Goal: Task Accomplishment & Management: Complete application form

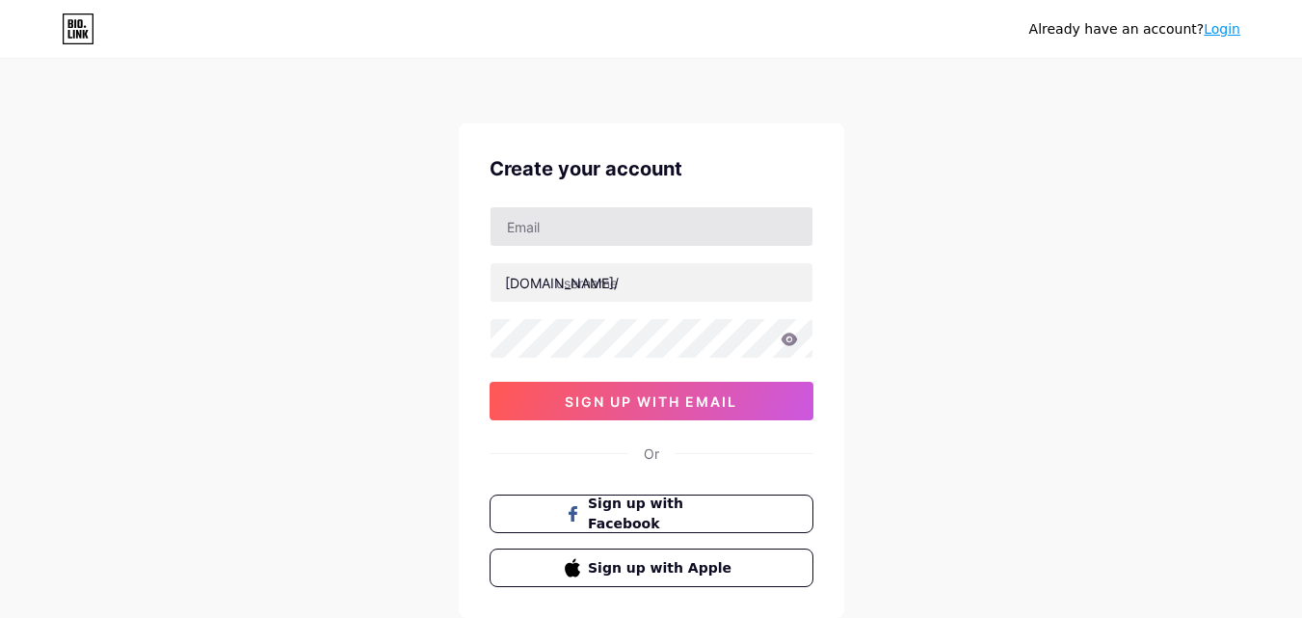
click at [574, 226] on input "text" at bounding box center [652, 226] width 322 height 39
type input "[EMAIL_ADDRESS][DOMAIN_NAME]"
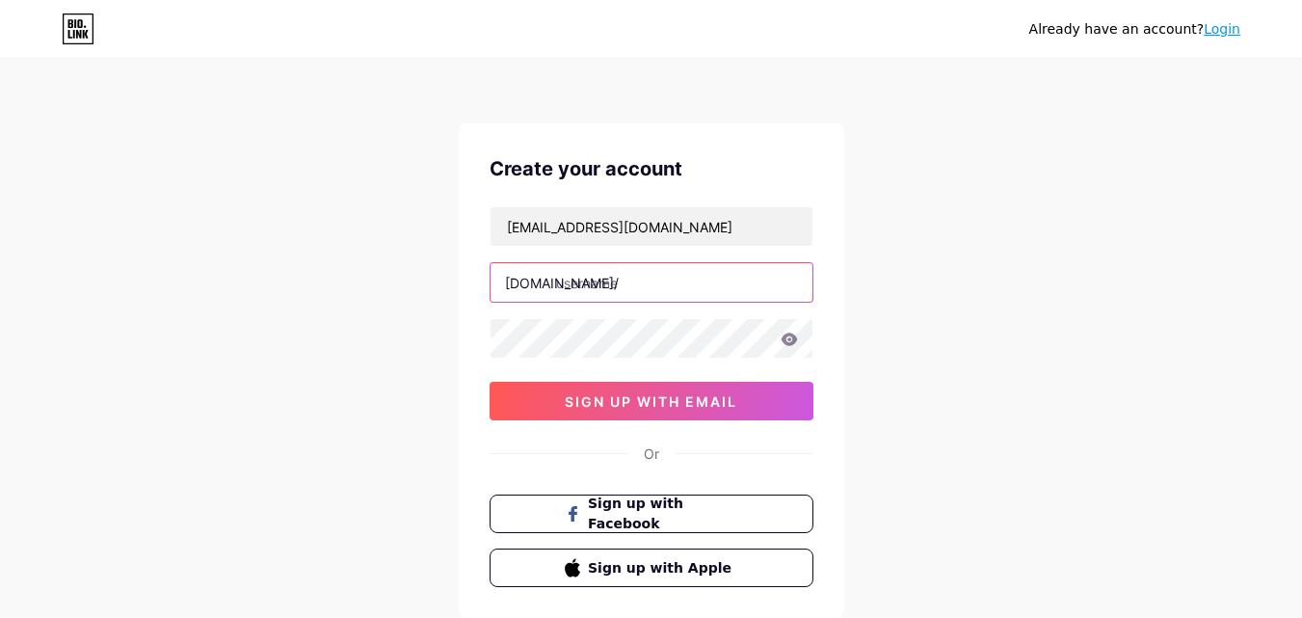
click at [597, 282] on input "text" at bounding box center [652, 282] width 322 height 39
type input "manochikitsa"
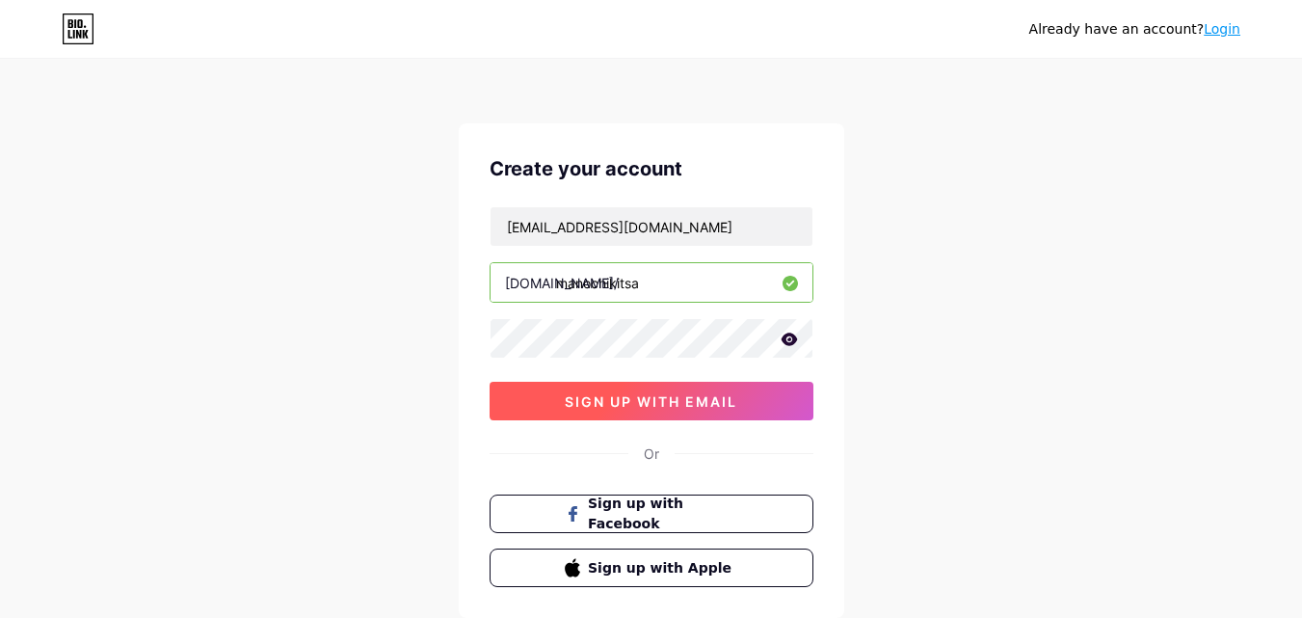
click at [690, 396] on span "sign up with email" at bounding box center [651, 401] width 173 height 16
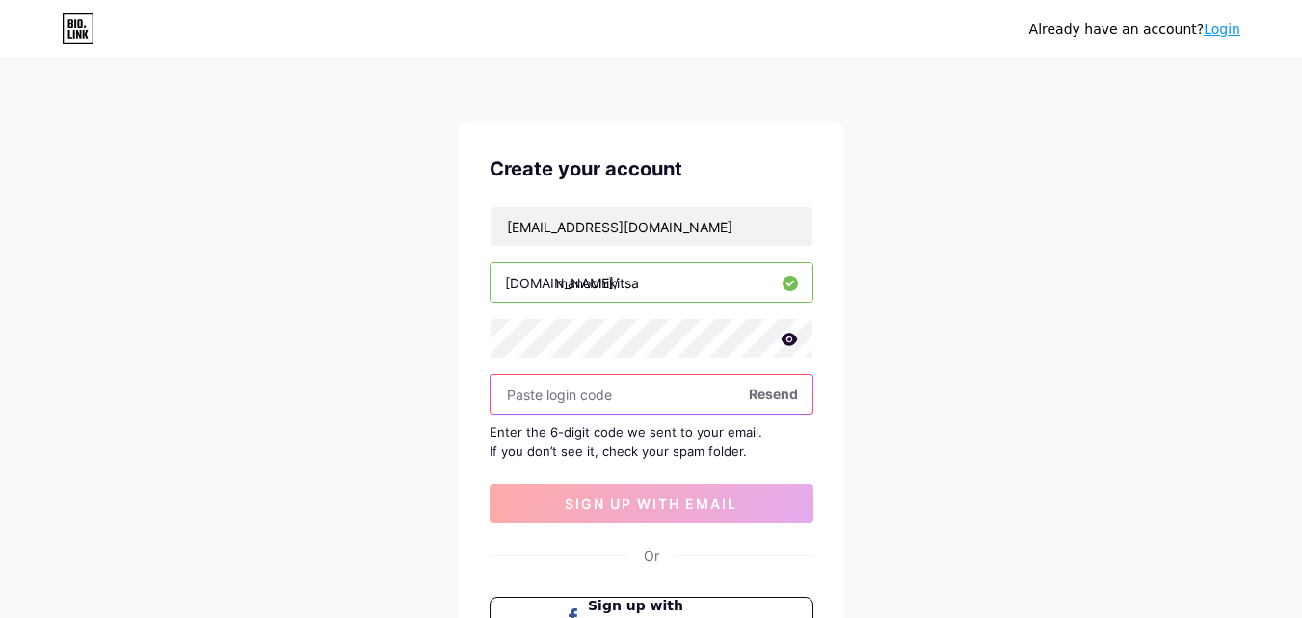
paste input "467094"
click at [597, 408] on input "text" at bounding box center [652, 394] width 322 height 39
click at [521, 388] on input "text" at bounding box center [652, 394] width 322 height 39
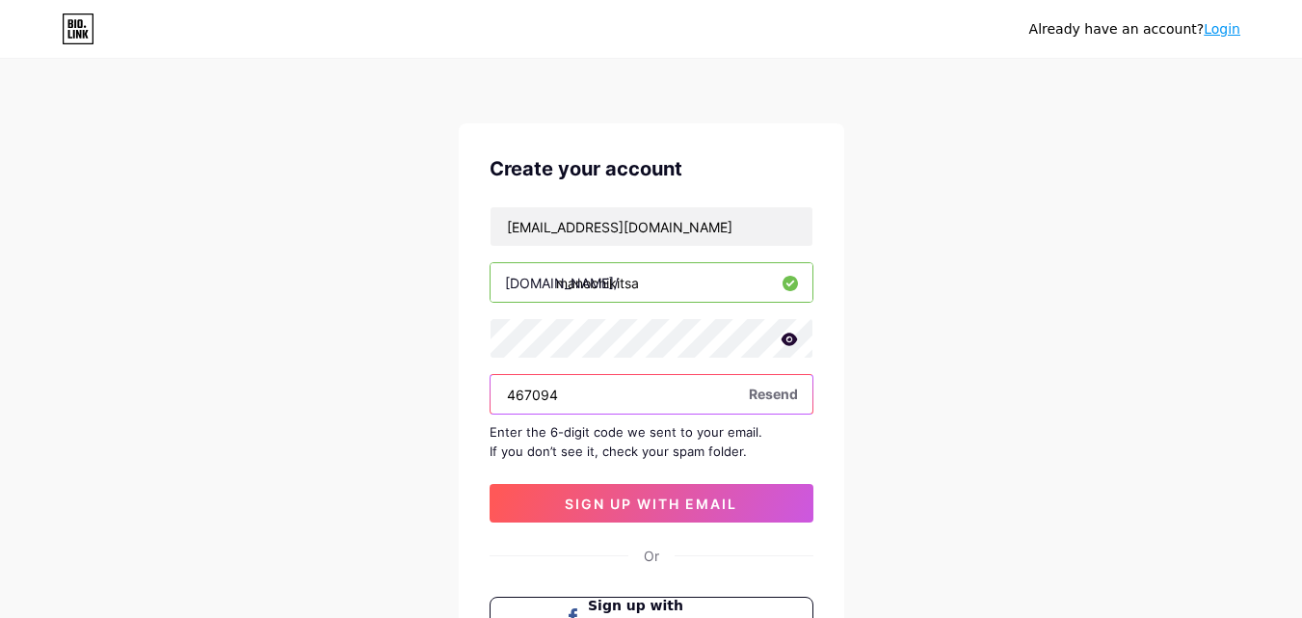
type input "467094"
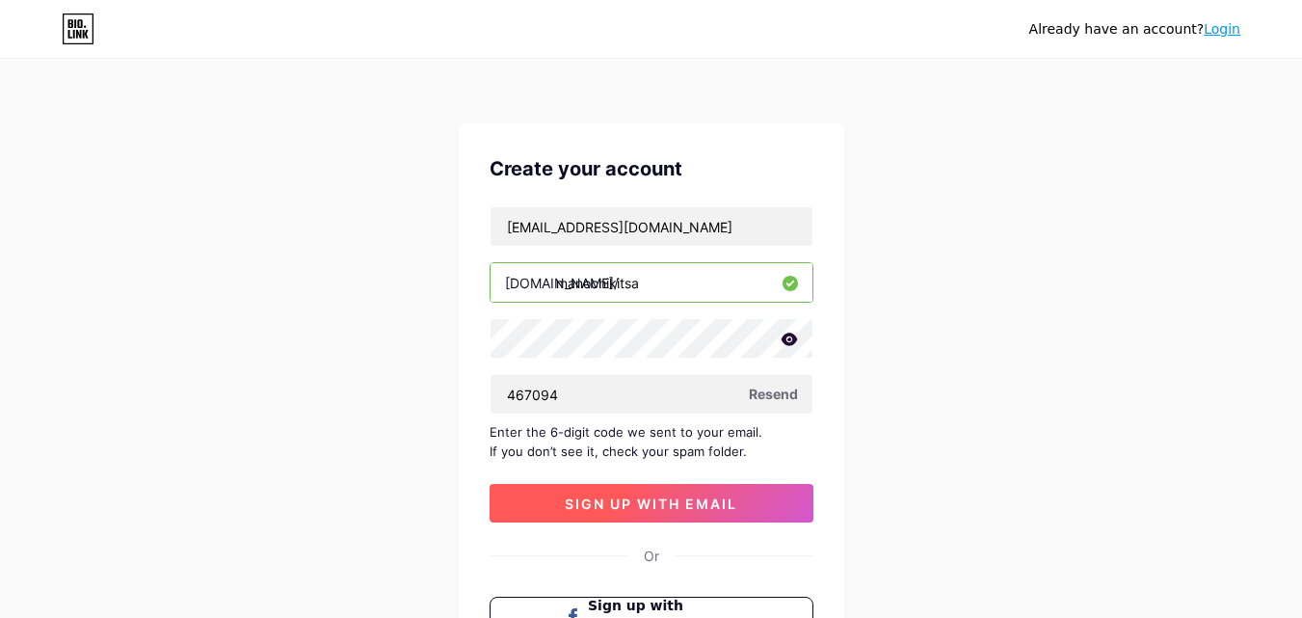
drag, startPoint x: 521, startPoint y: 387, endPoint x: 555, endPoint y: 510, distance: 127.0
click at [555, 510] on button "sign up with email" at bounding box center [652, 503] width 324 height 39
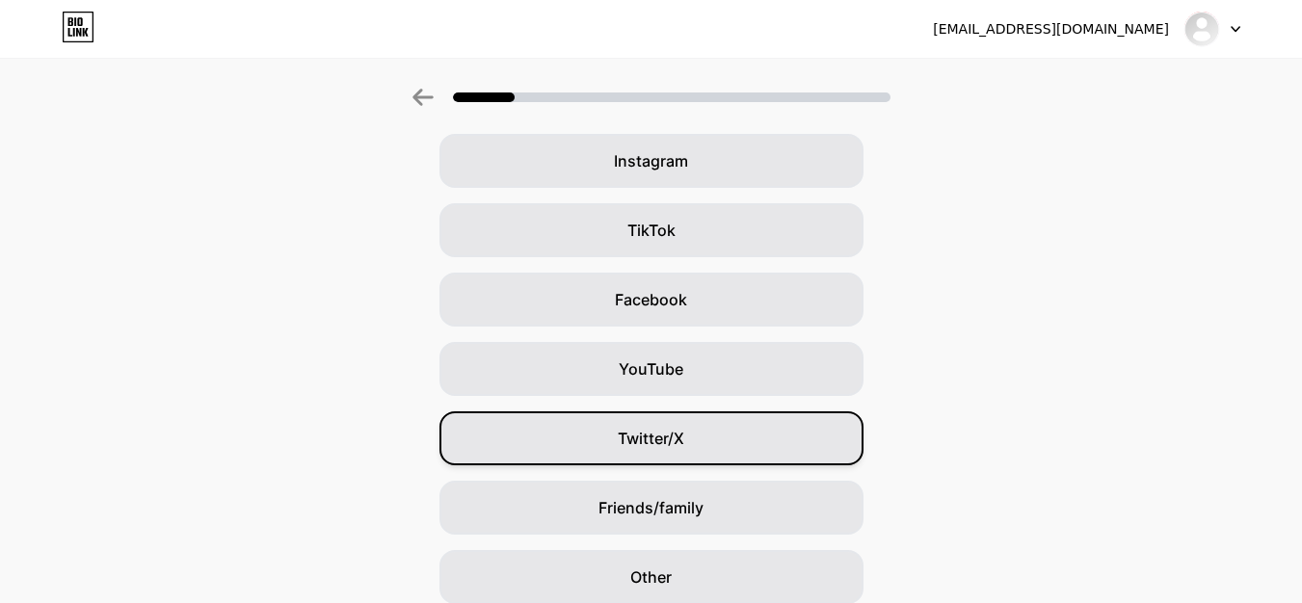
scroll to position [227, 0]
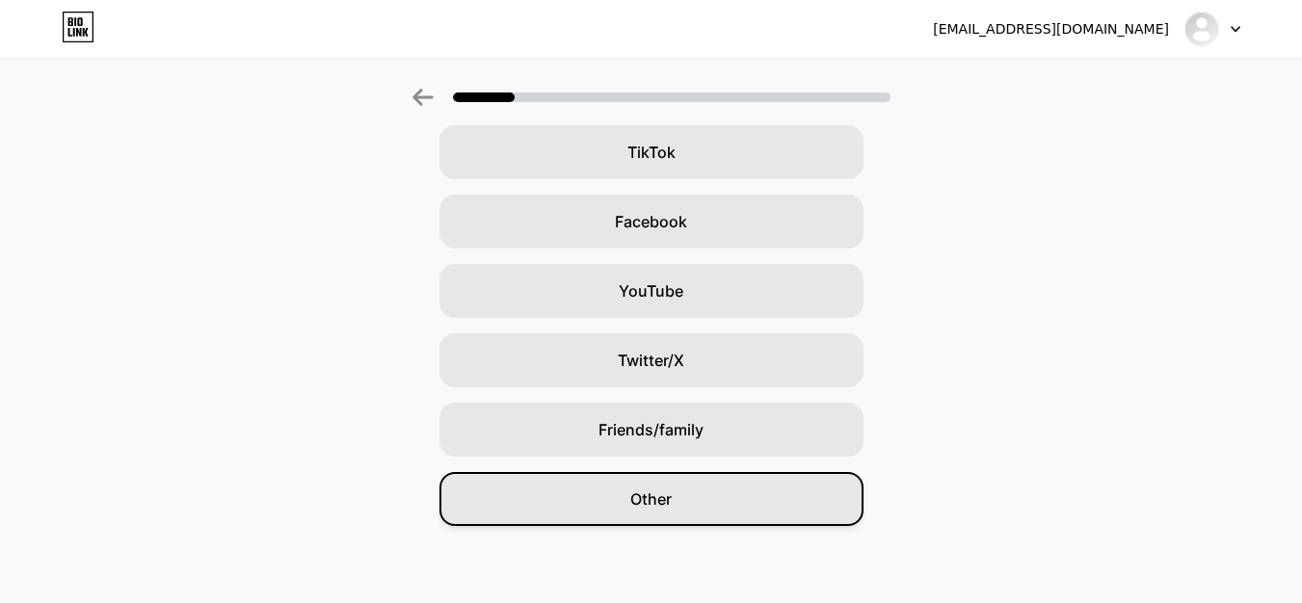
click at [672, 501] on span "Other" at bounding box center [650, 499] width 41 height 23
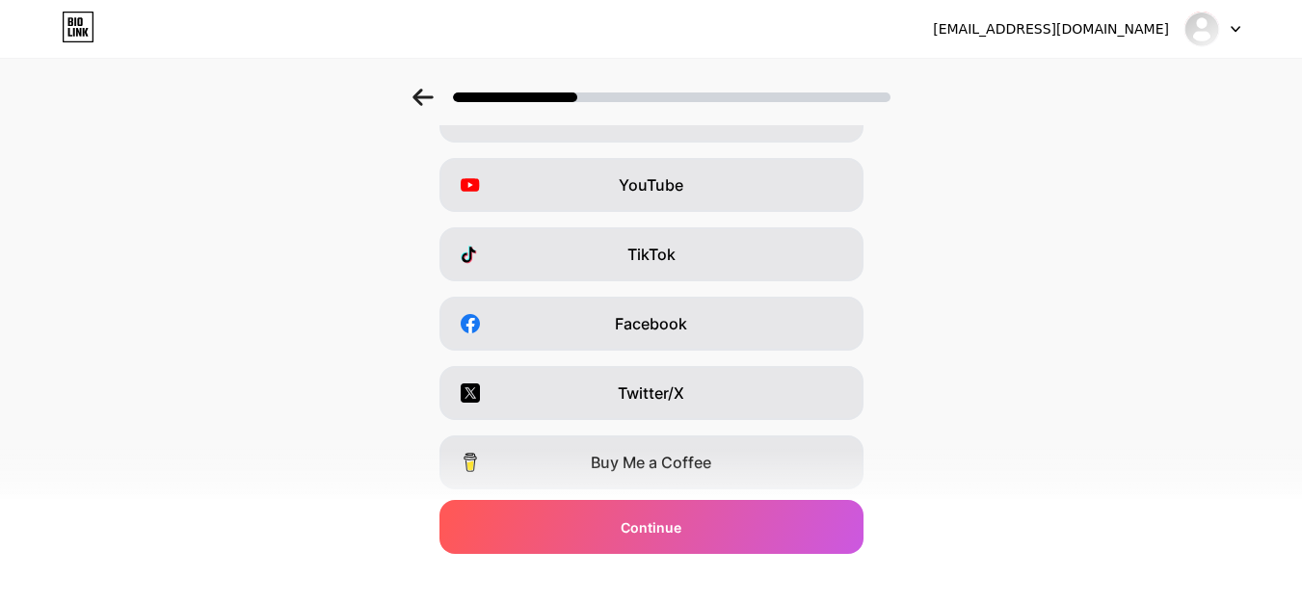
scroll to position [324, 0]
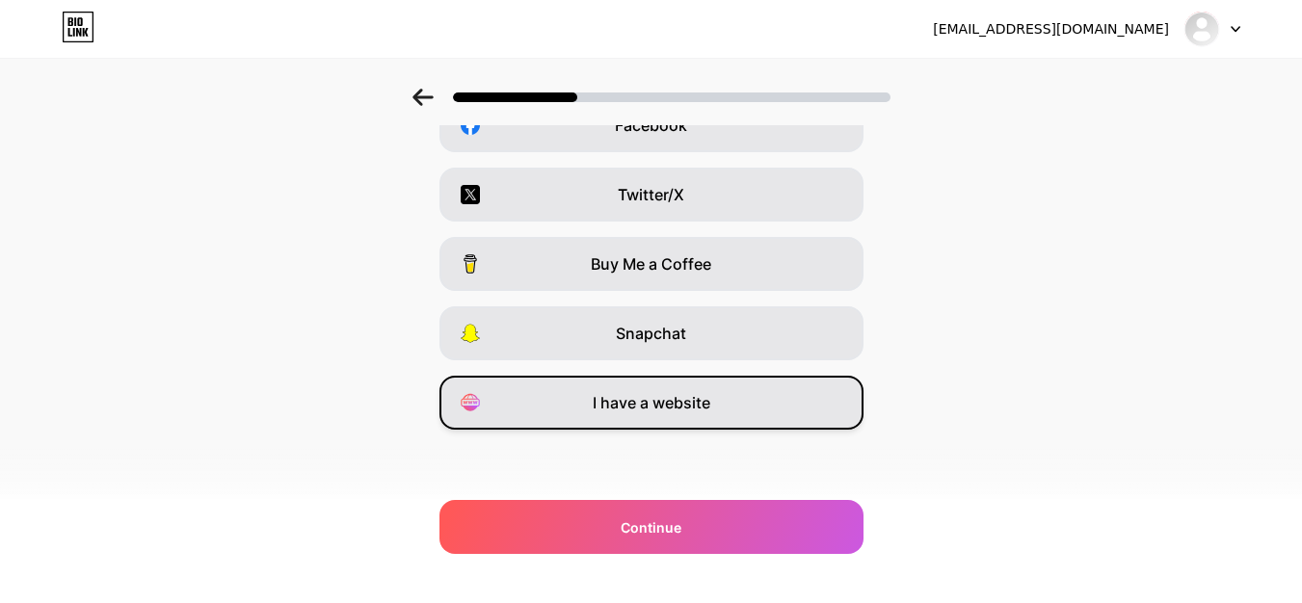
click at [677, 408] on span "I have a website" at bounding box center [652, 402] width 118 height 23
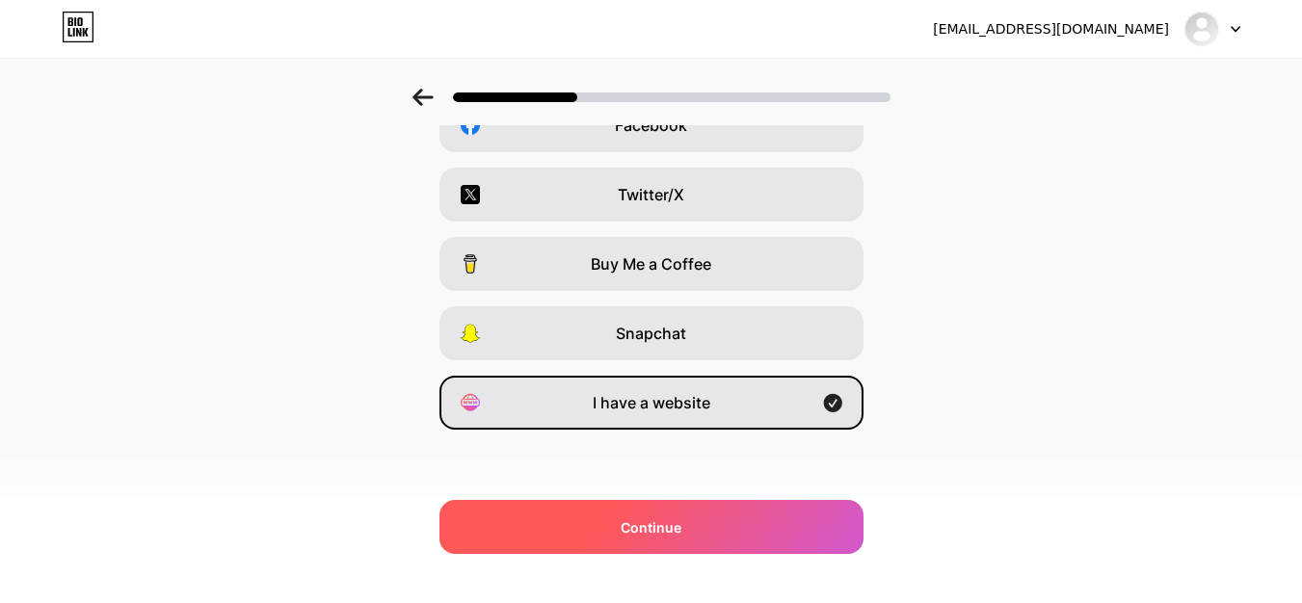
click at [677, 518] on span "Continue" at bounding box center [651, 528] width 61 height 20
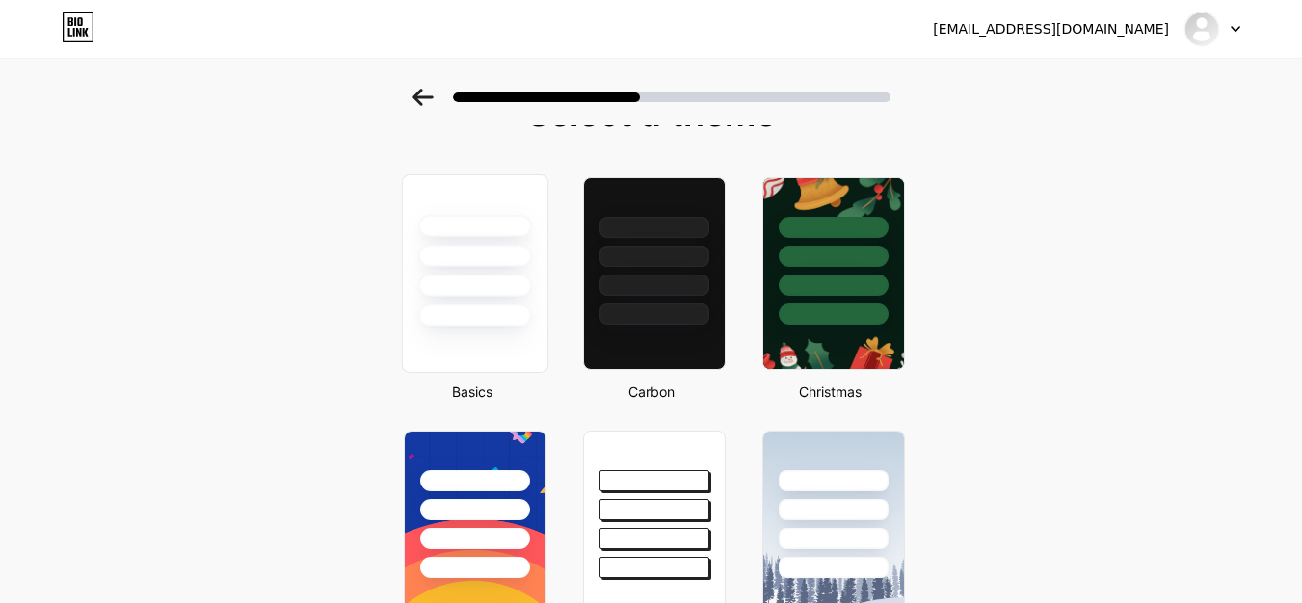
scroll to position [0, 0]
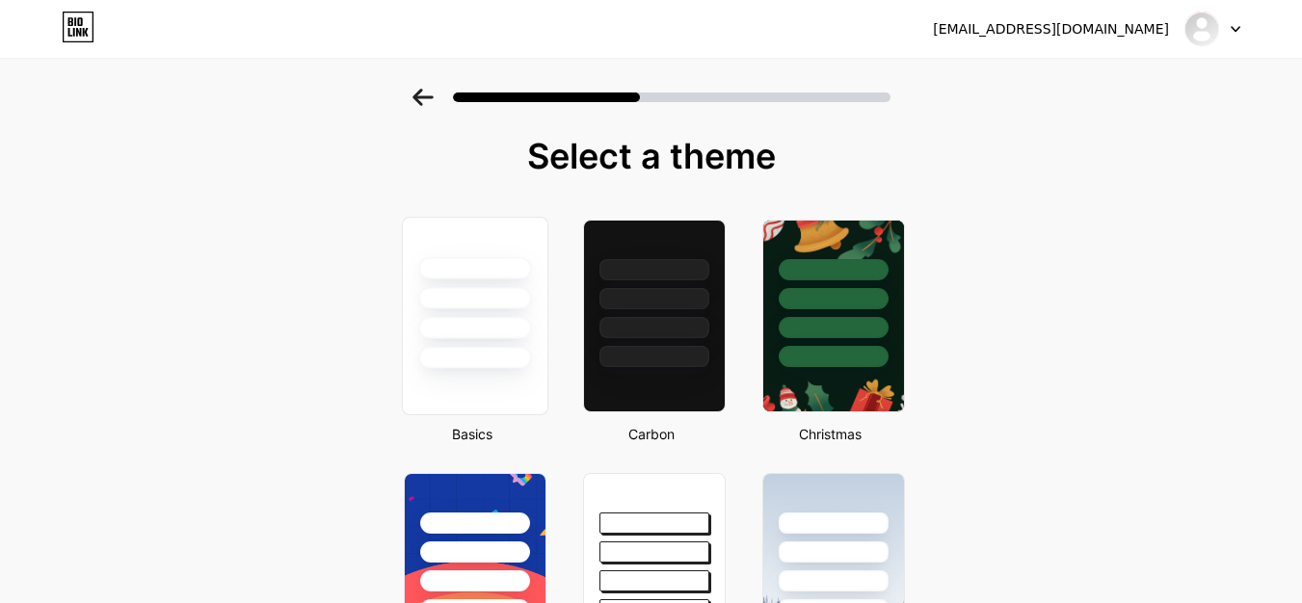
click at [465, 352] on div at bounding box center [474, 358] width 113 height 22
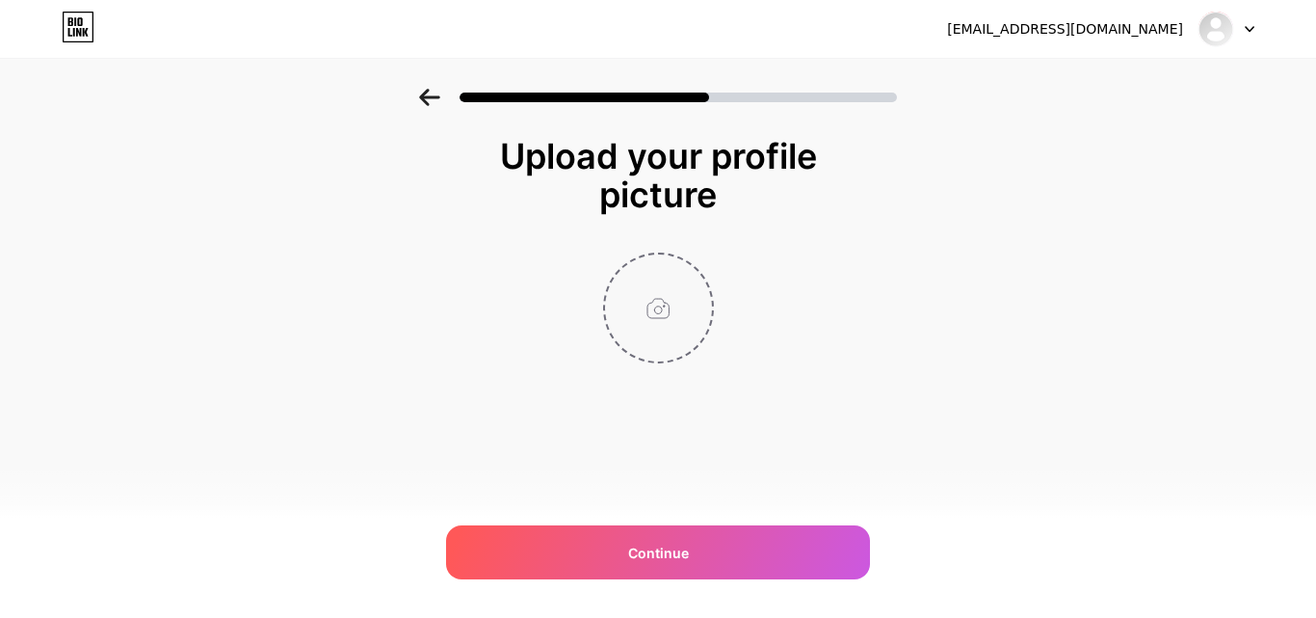
click at [679, 307] on input "file" at bounding box center [658, 307] width 107 height 107
type input "C:\fakepath\Logo-01 (1) (1) (1).png"
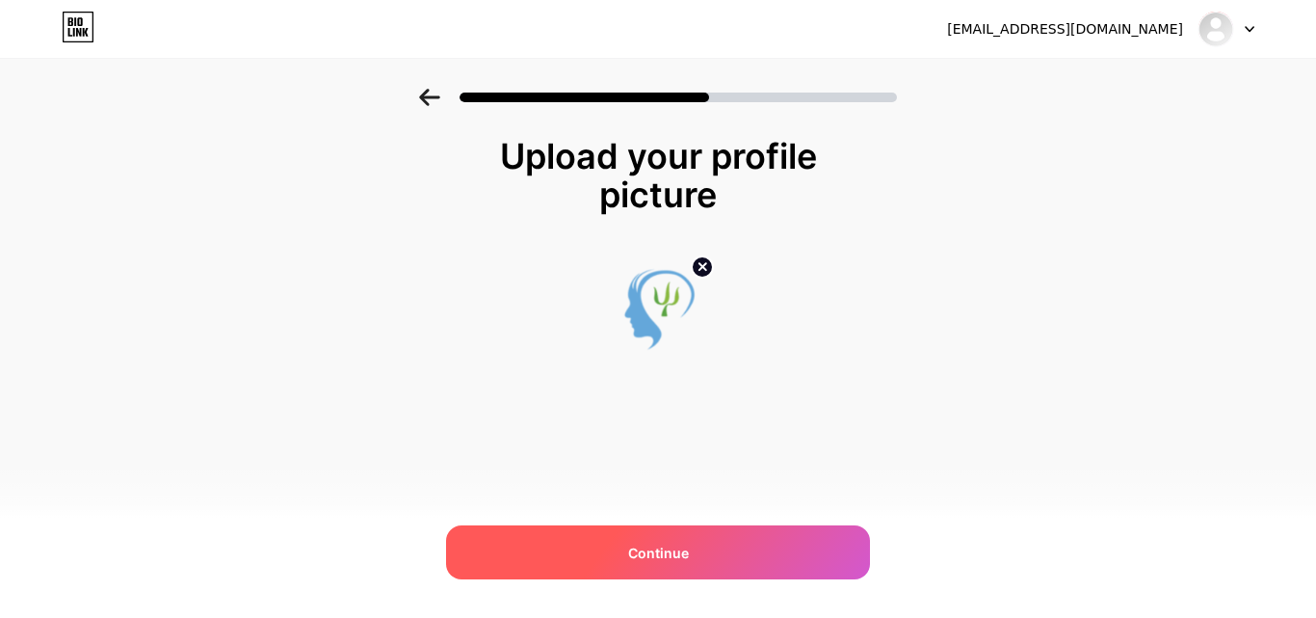
click at [650, 558] on span "Continue" at bounding box center [658, 553] width 61 height 20
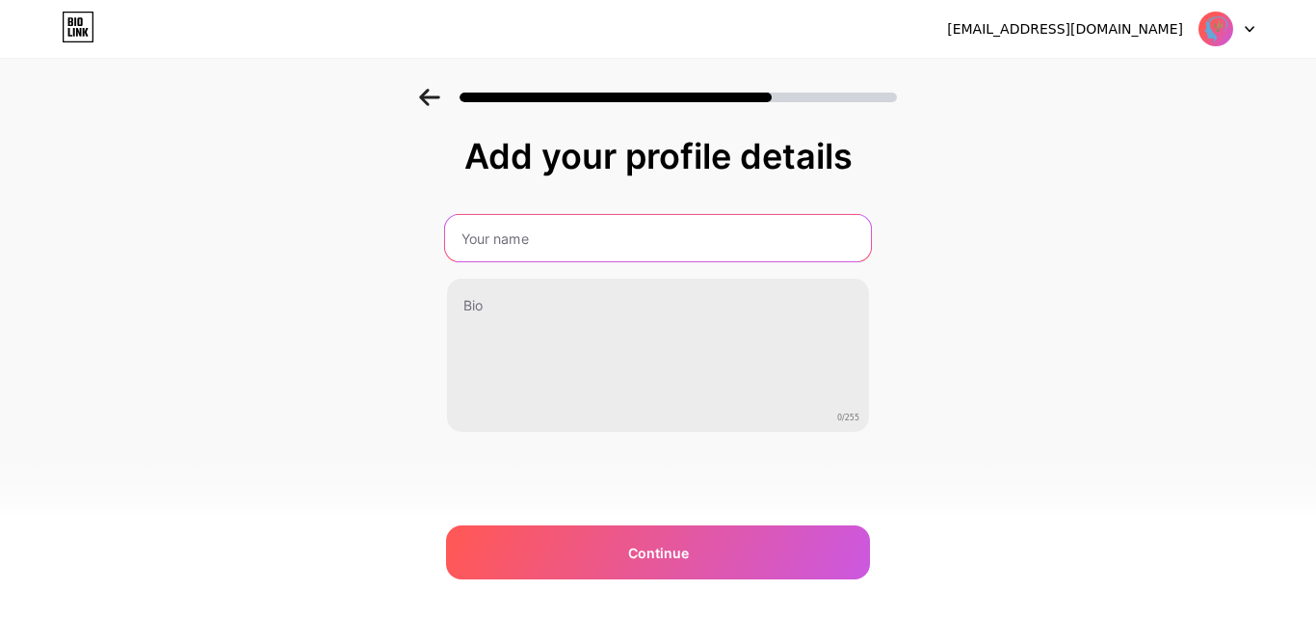
click at [501, 221] on input "text" at bounding box center [658, 238] width 426 height 46
type input "Manochikitsa"
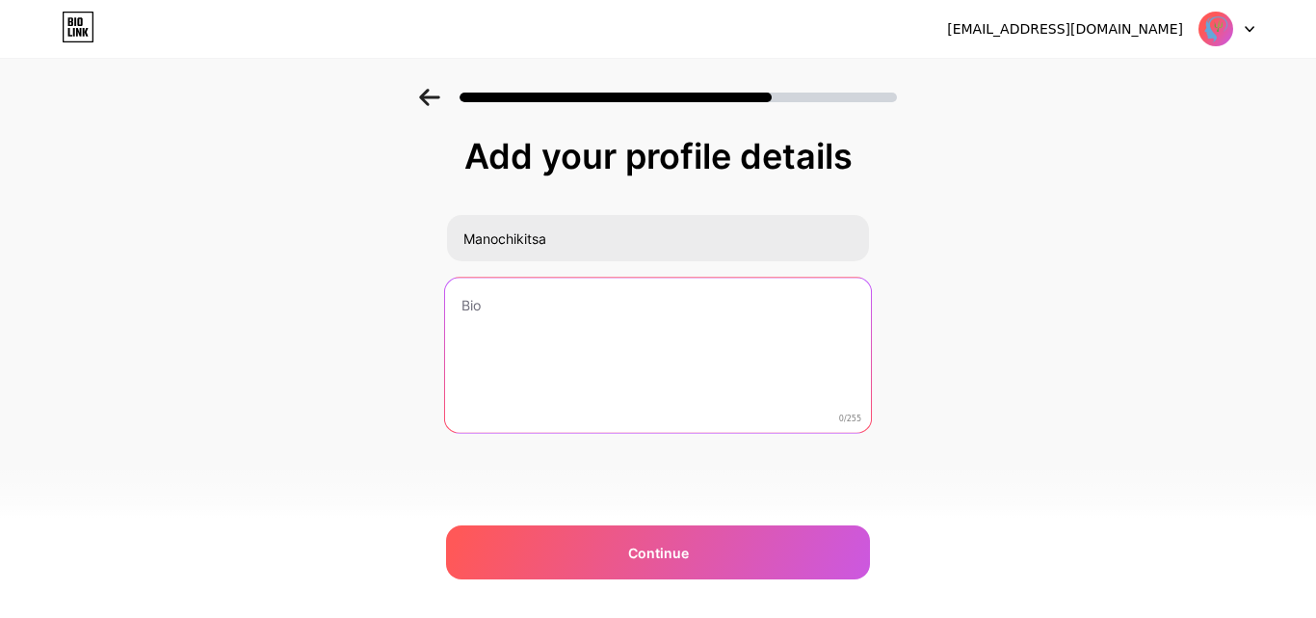
click at [589, 347] on textarea at bounding box center [658, 356] width 426 height 157
paste textarea "Ease your worries through Online Counseling for Stress Management at Manochikit…"
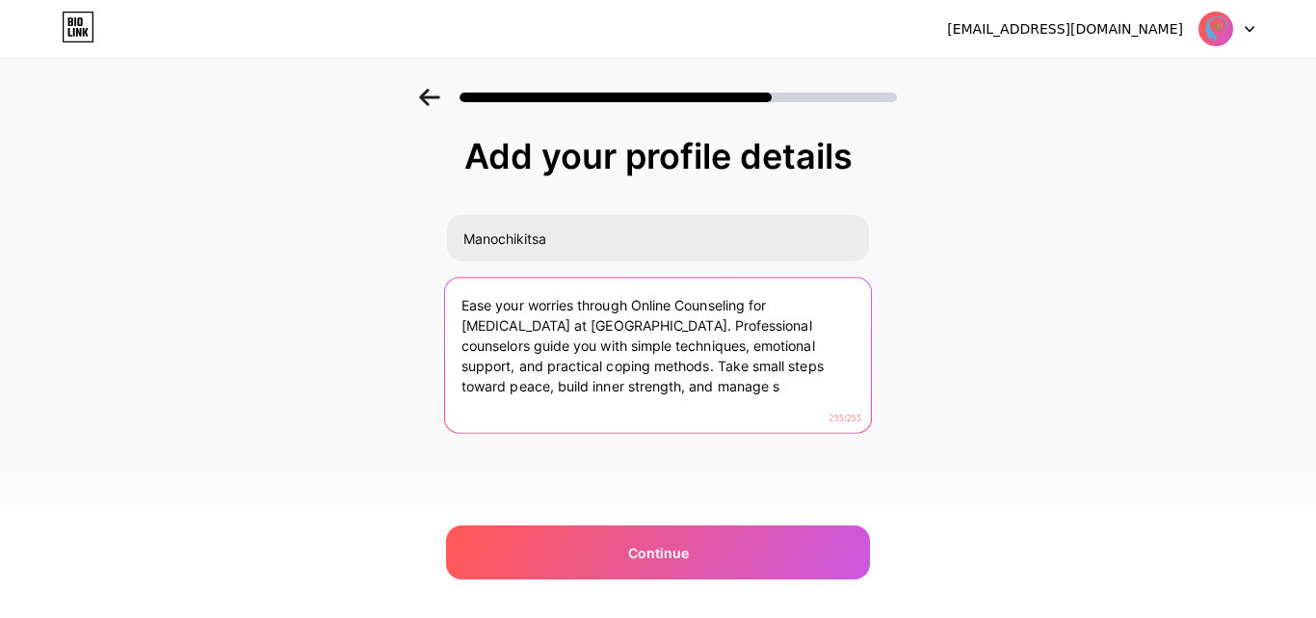
type textarea "Ease your worries through Online Counseling for Stress Management at Manochikit…"
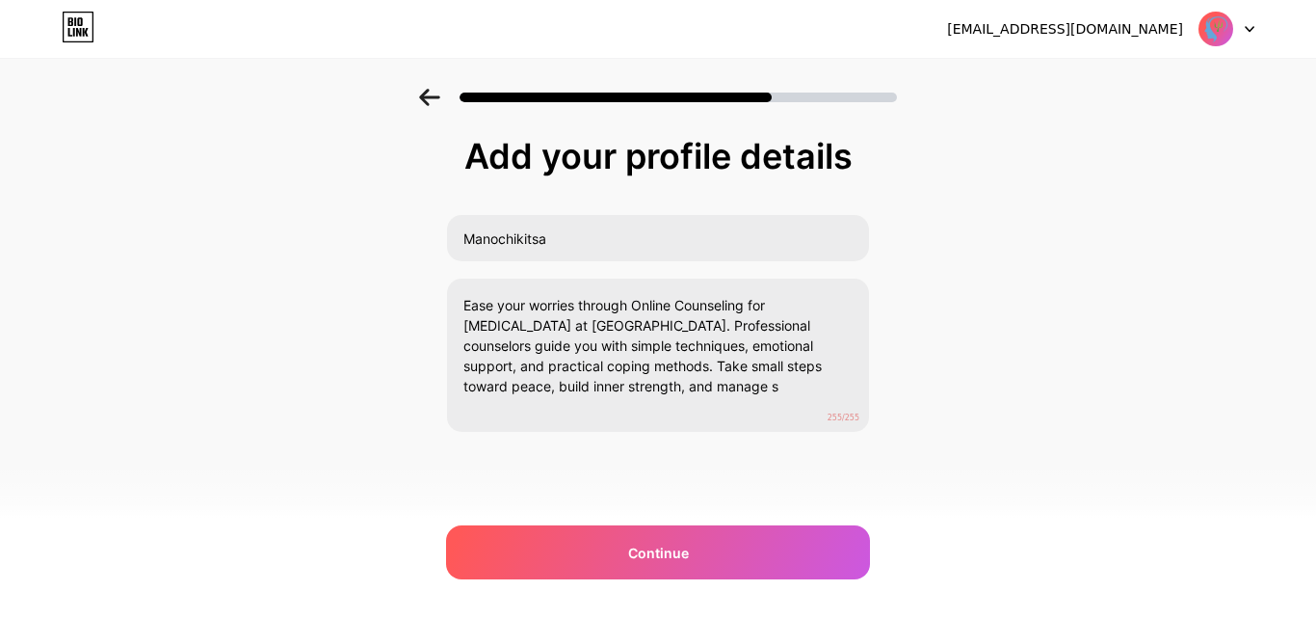
click at [589, 521] on div "Add your profile details Manochikitsa Ease your worries through Online Counseli…" at bounding box center [658, 333] width 424 height 392
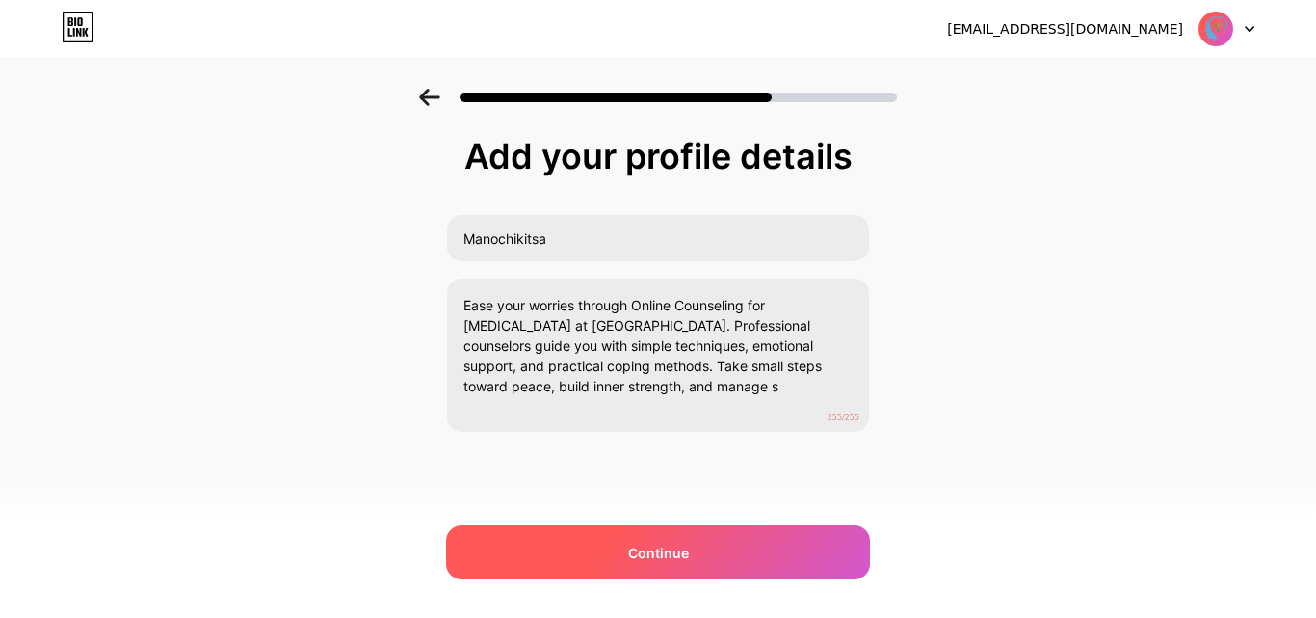
click at [593, 552] on div "Continue" at bounding box center [658, 552] width 424 height 54
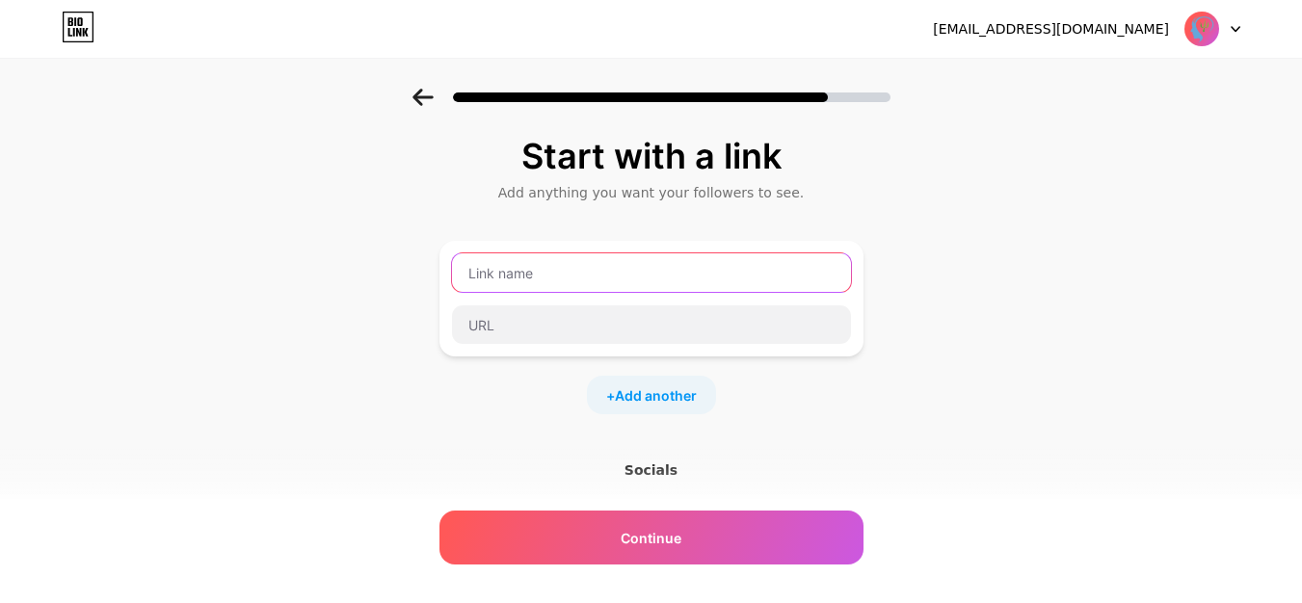
click at [514, 277] on input "text" at bounding box center [651, 272] width 399 height 39
paste input "Online Counseling for Stress Management"
type input "Online Counseling for Stress Management"
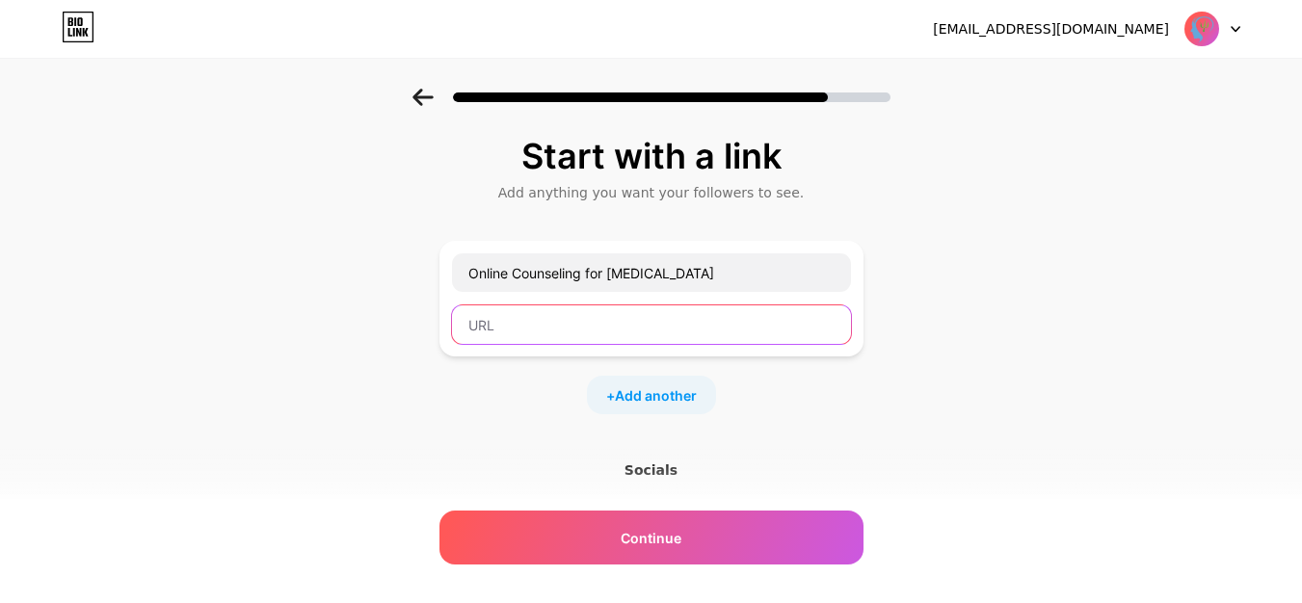
click at [754, 340] on input "text" at bounding box center [651, 324] width 399 height 39
paste input "https://manochikitsa.com/services/stress-management-online-counseling/"
type input "https://manochikitsa.com/services/stress-management-online-counseling/"
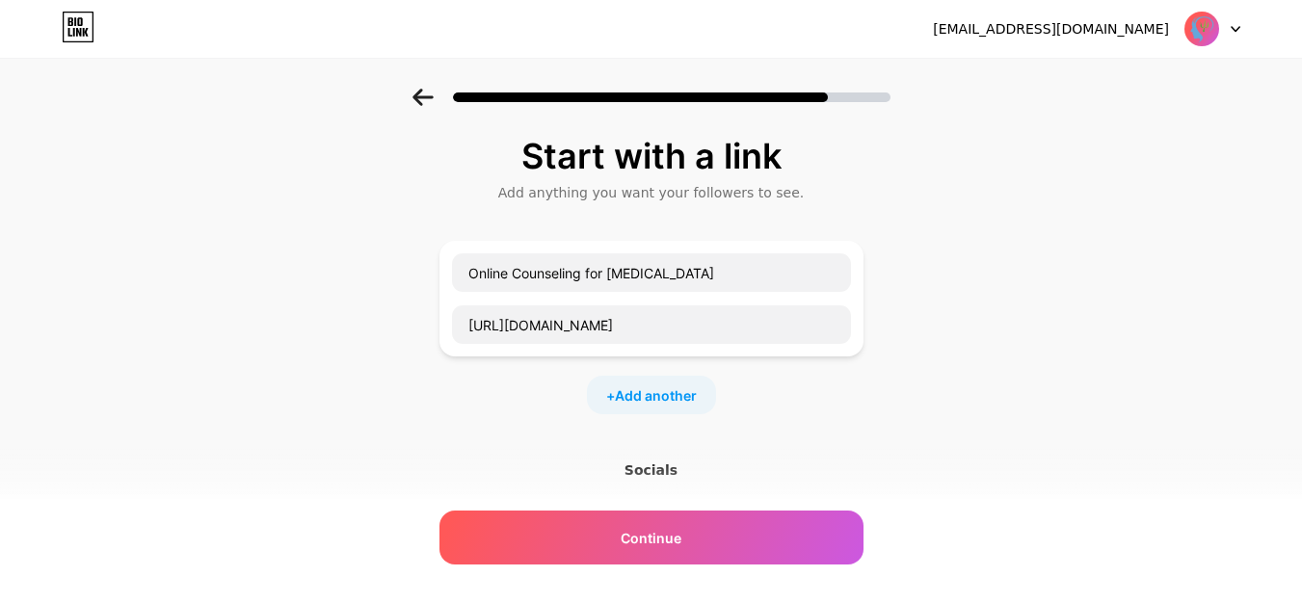
click at [799, 436] on div "Start with a link Add anything you want your followers to see. Online Counselin…" at bounding box center [651, 403] width 424 height 533
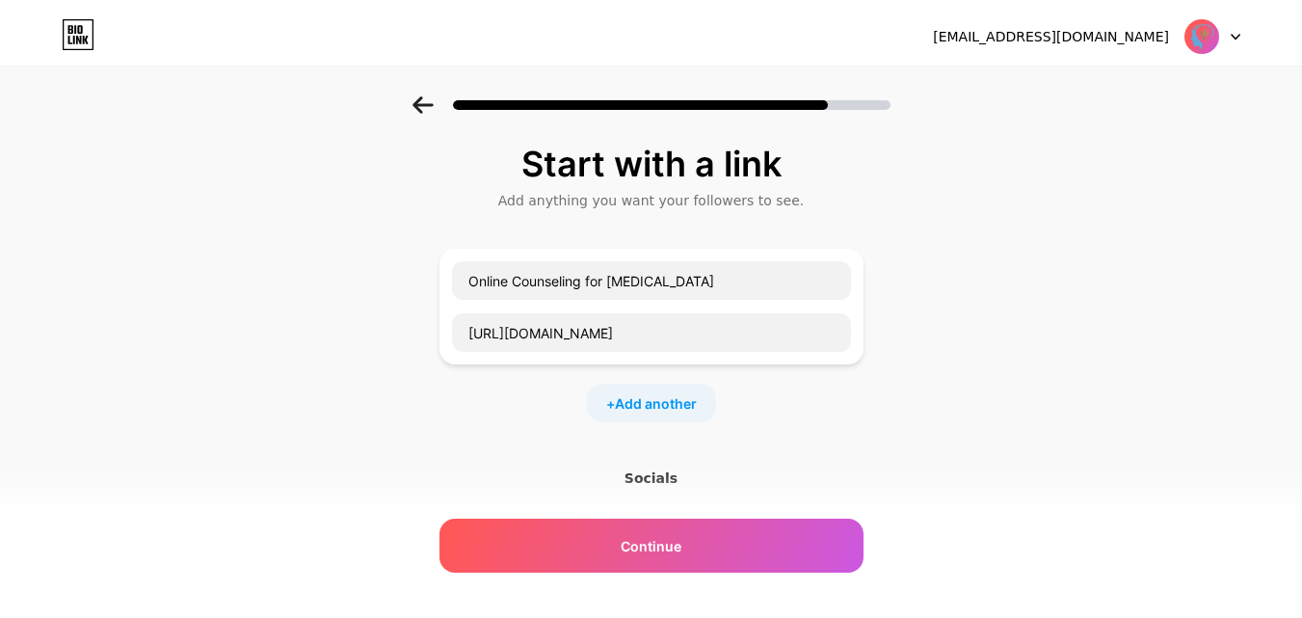
scroll to position [0, 0]
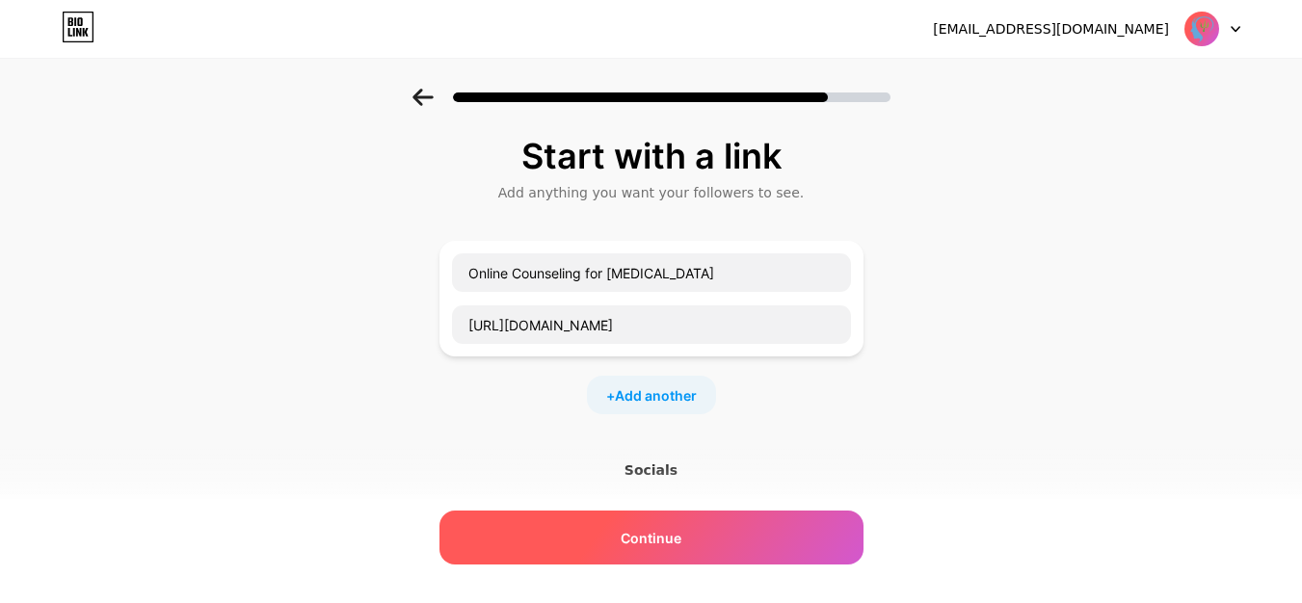
click at [718, 544] on div "Continue" at bounding box center [651, 538] width 424 height 54
click at [673, 542] on span "Continue" at bounding box center [651, 538] width 61 height 20
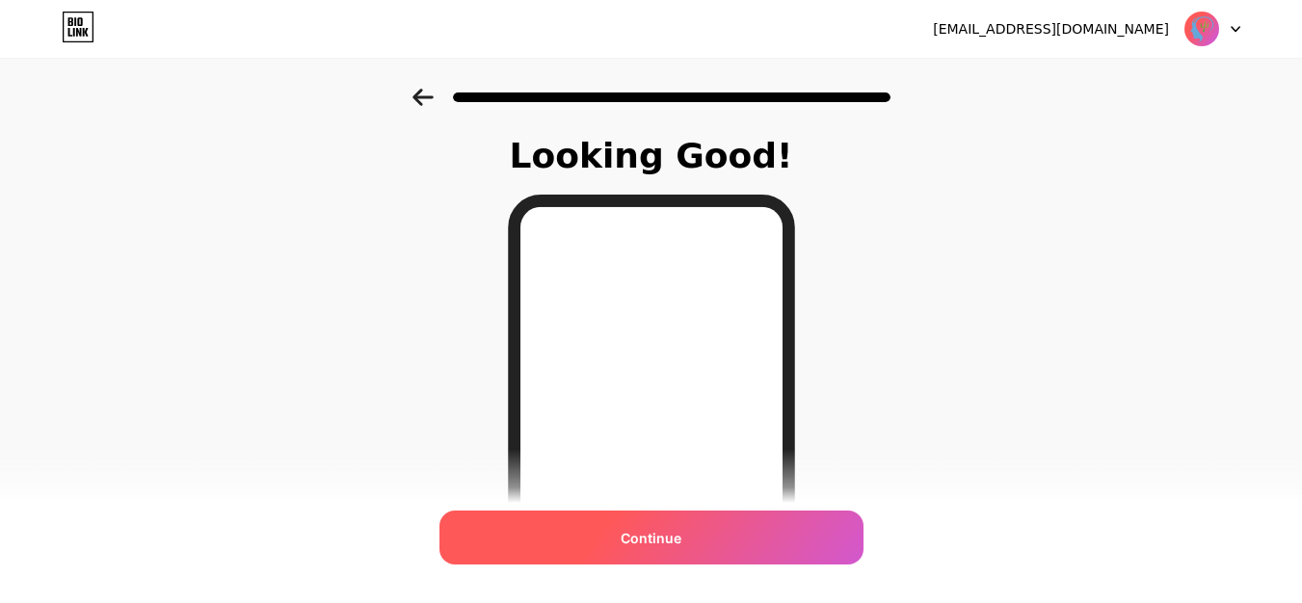
click at [642, 545] on span "Continue" at bounding box center [651, 538] width 61 height 20
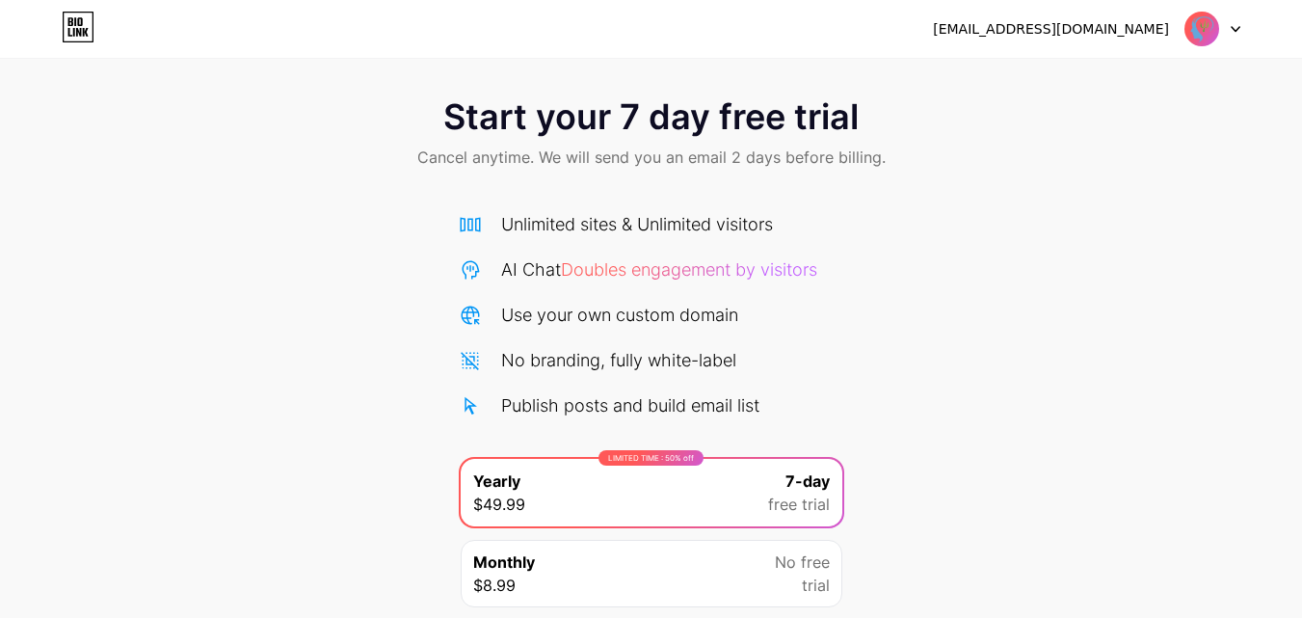
scroll to position [158, 0]
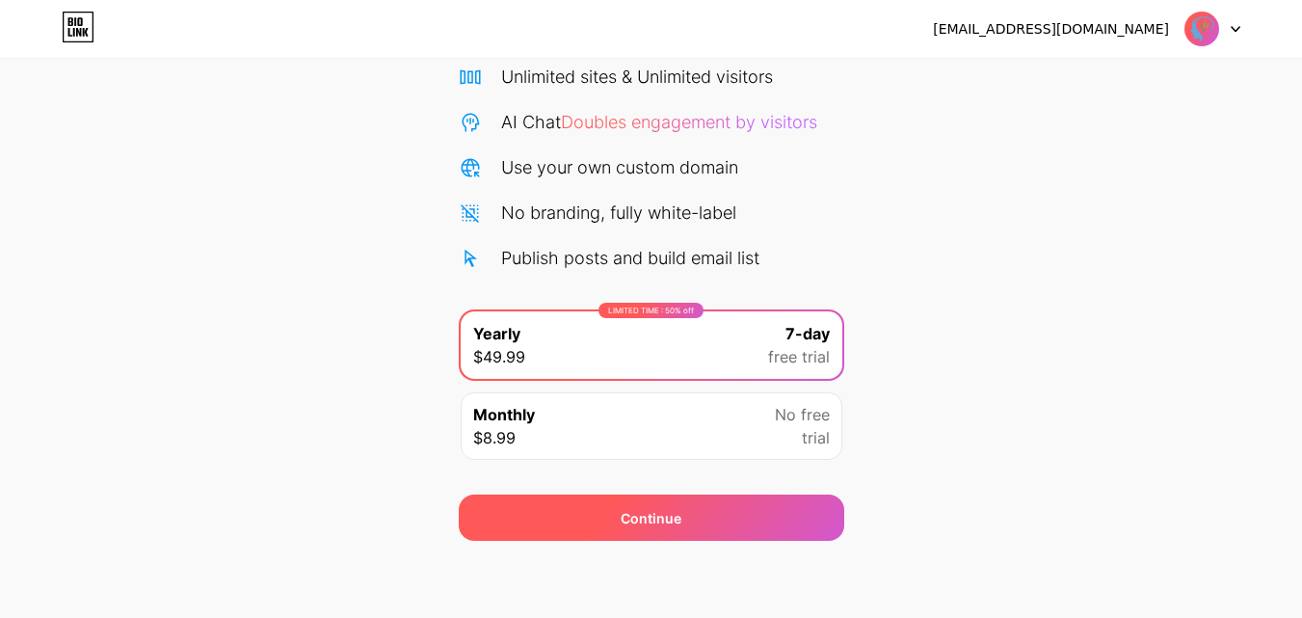
click at [675, 523] on div "Continue" at bounding box center [651, 518] width 61 height 20
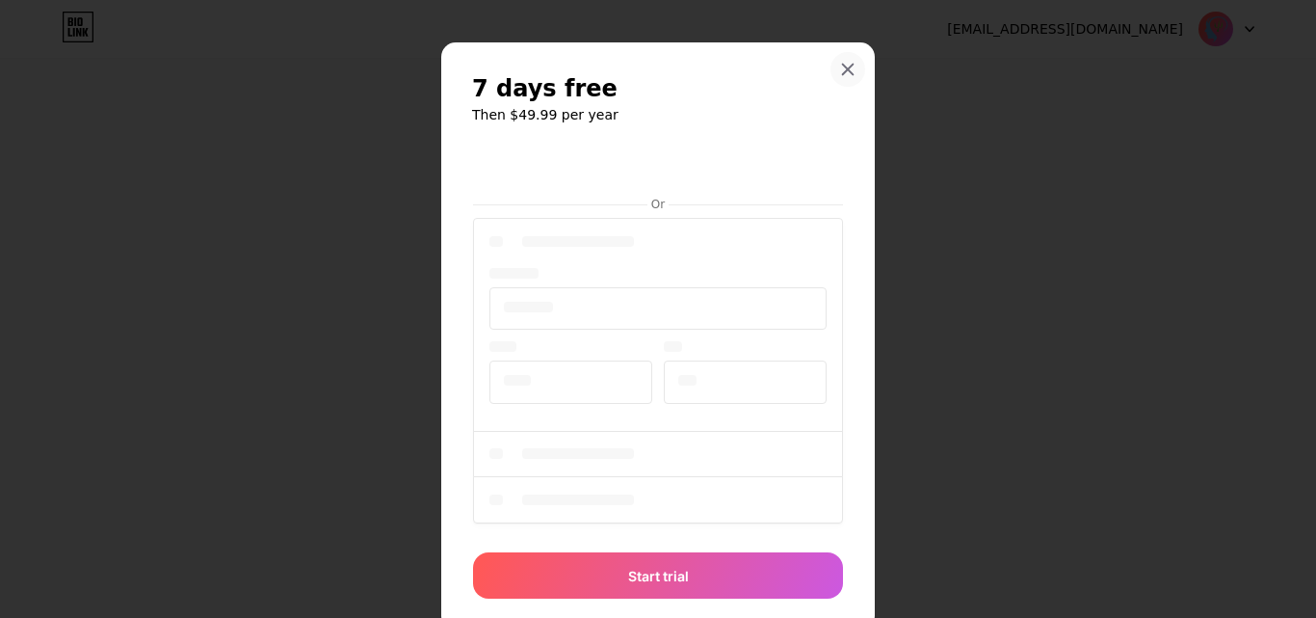
click at [845, 65] on icon at bounding box center [848, 70] width 11 height 11
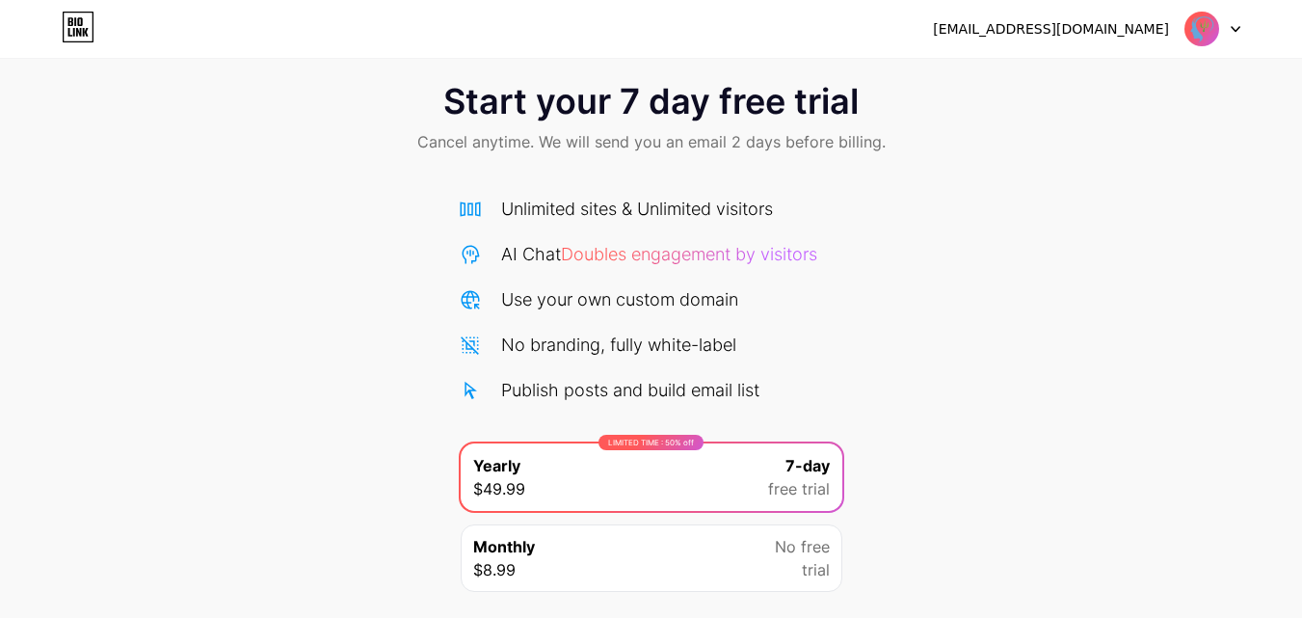
scroll to position [0, 0]
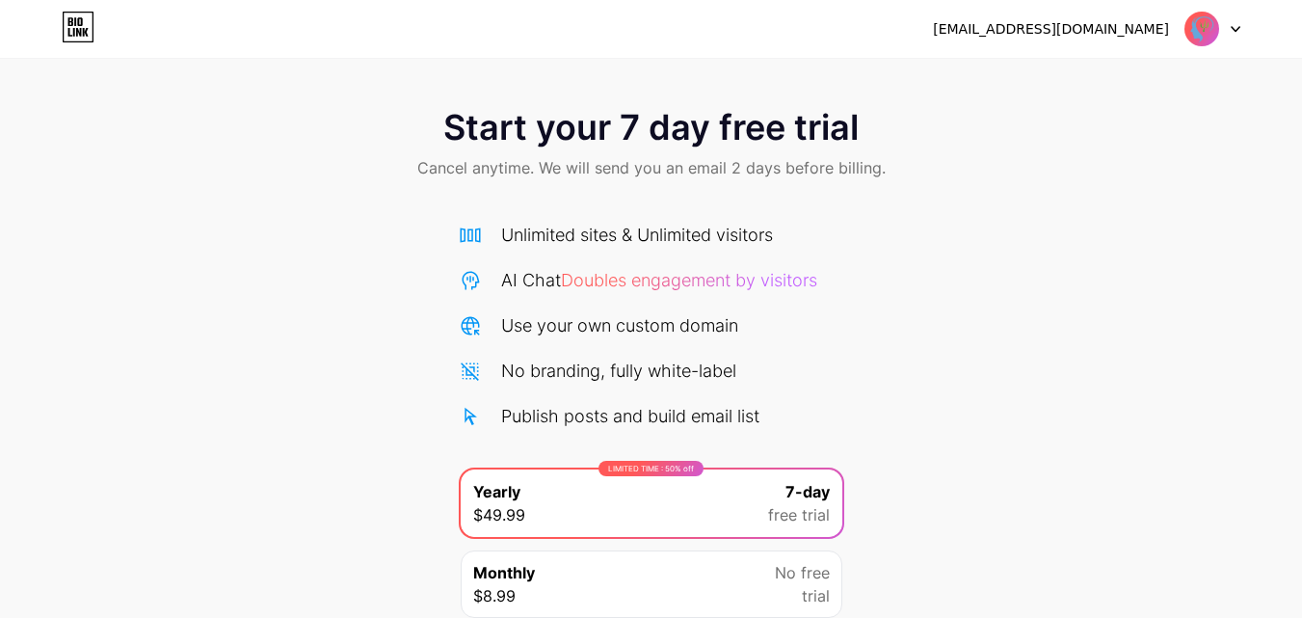
click at [1218, 39] on span at bounding box center [1201, 29] width 37 height 37
click at [1014, 192] on div "Start your 7 day free trial Cancel anytime. We will send you an email 2 days be…" at bounding box center [651, 146] width 1302 height 114
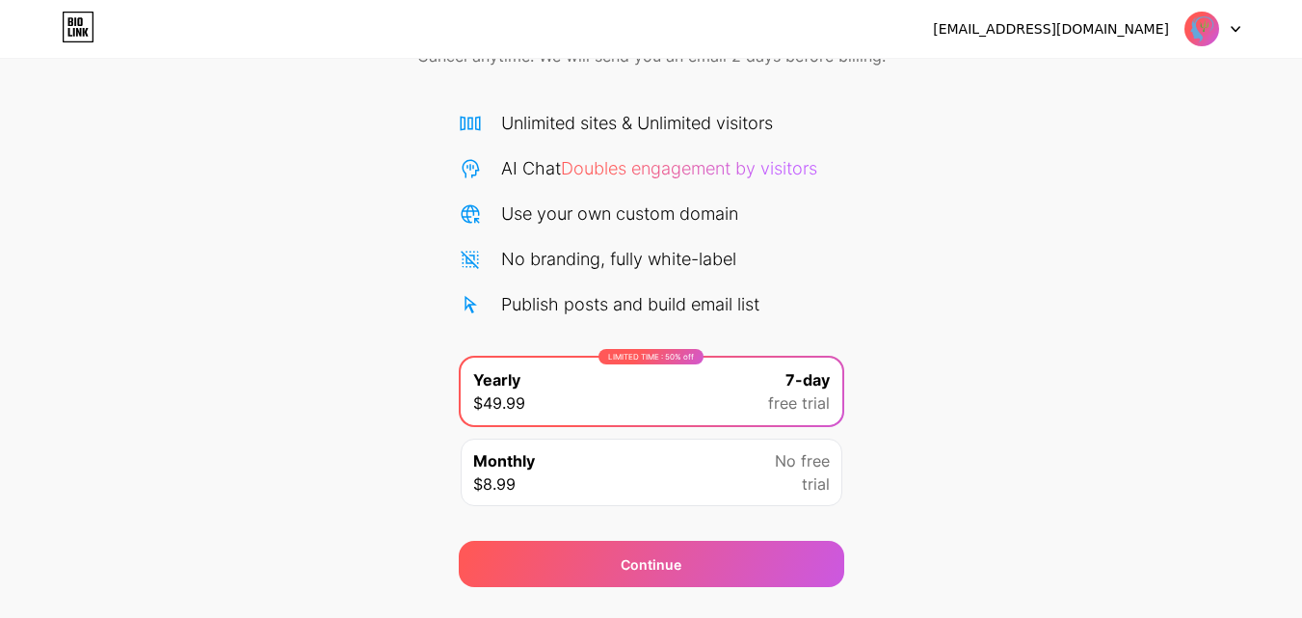
scroll to position [158, 0]
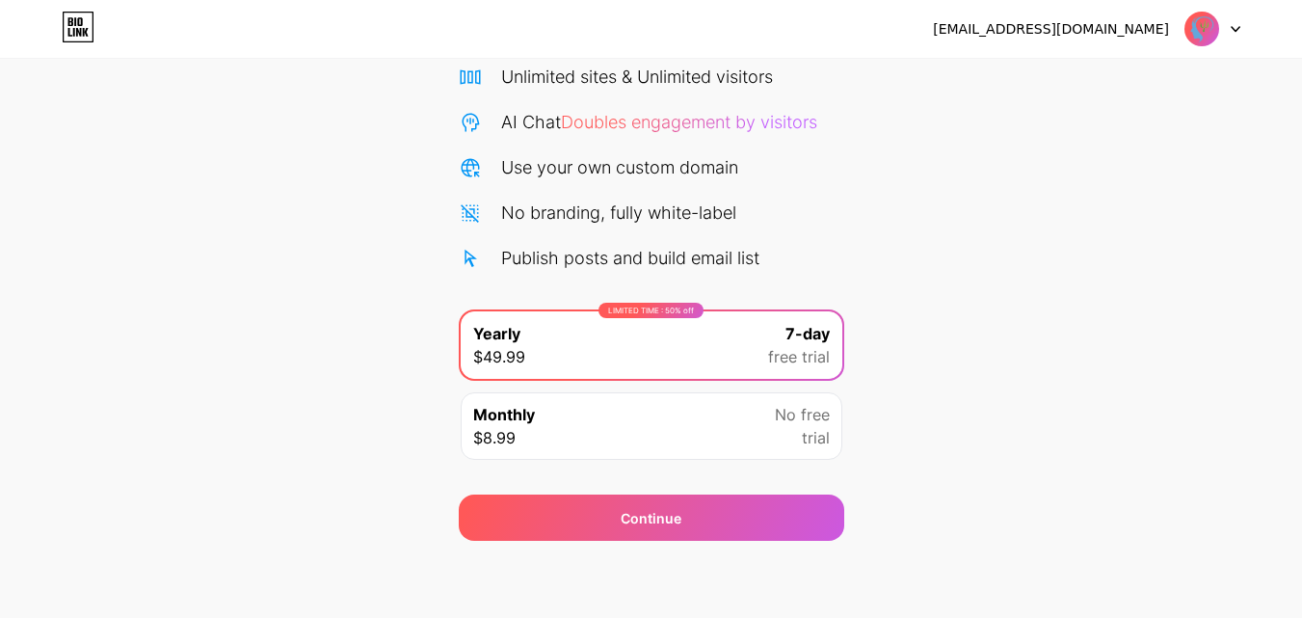
click at [661, 422] on div "Monthly $8.99 No free trial" at bounding box center [652, 425] width 382 height 67
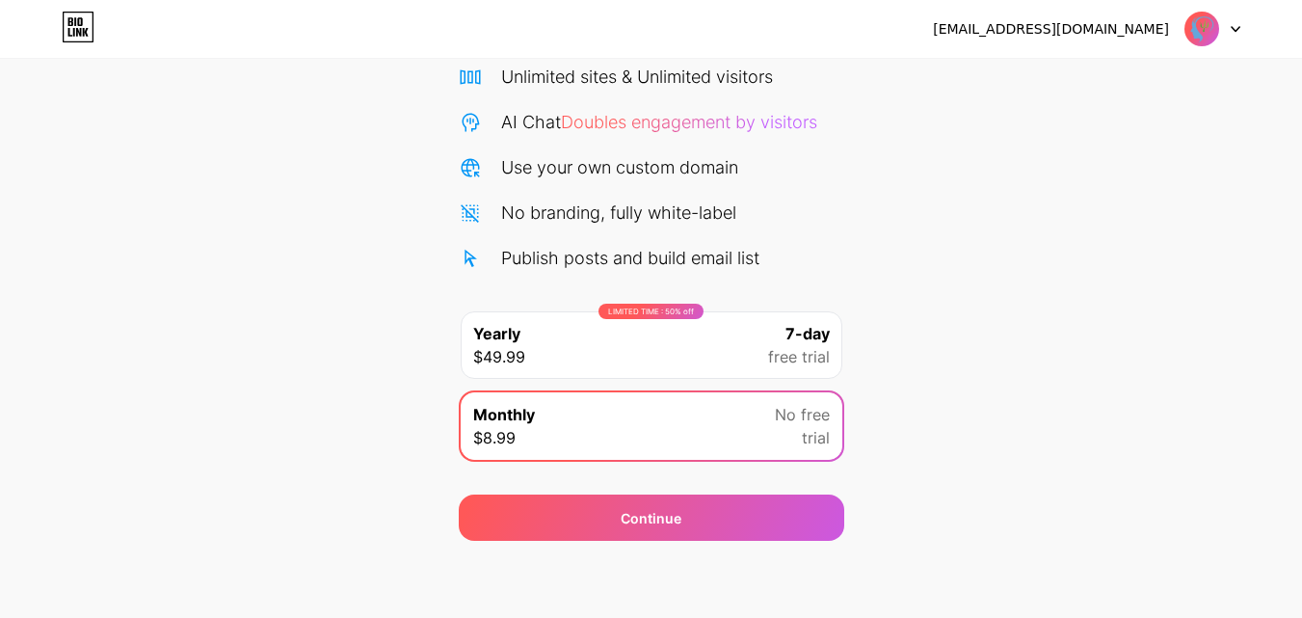
click at [528, 426] on div "Monthly $8.99" at bounding box center [504, 426] width 62 height 46
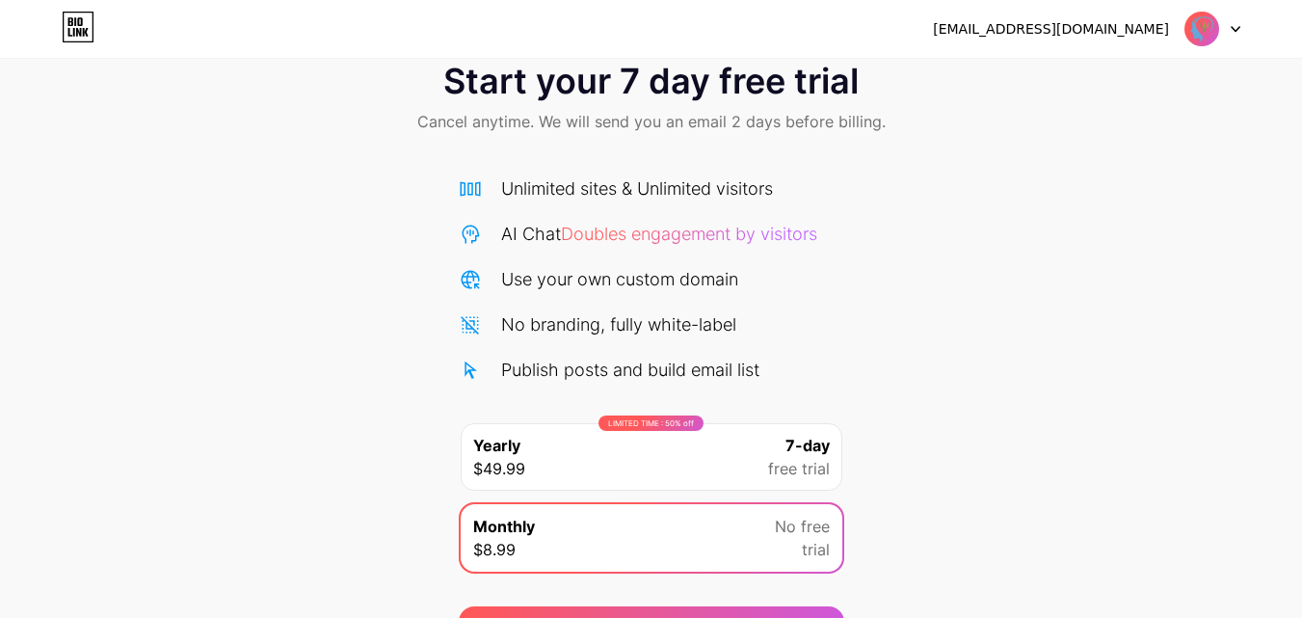
scroll to position [0, 0]
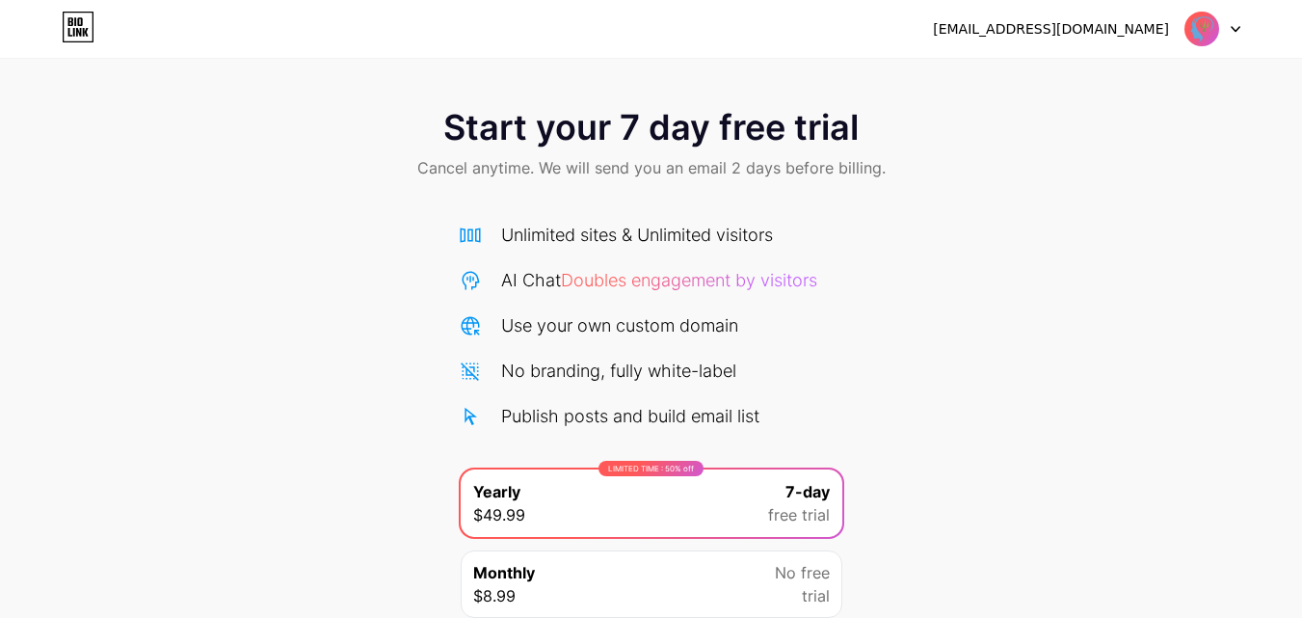
click at [1206, 34] on img at bounding box center [1201, 29] width 37 height 37
click at [671, 276] on span "Doubles engagement by visitors" at bounding box center [689, 280] width 256 height 20
click at [480, 235] on icon at bounding box center [470, 234] width 20 height 14
click at [82, 40] on icon at bounding box center [78, 27] width 33 height 31
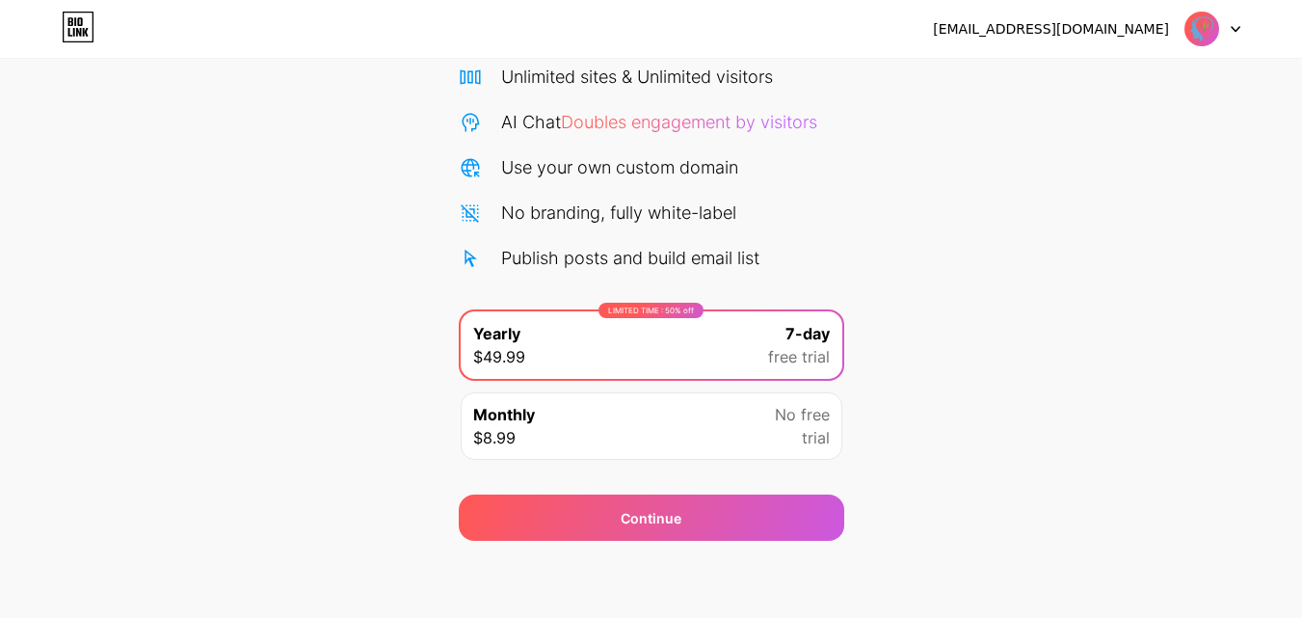
click at [629, 428] on div "Monthly $8.99 No free trial" at bounding box center [652, 425] width 382 height 67
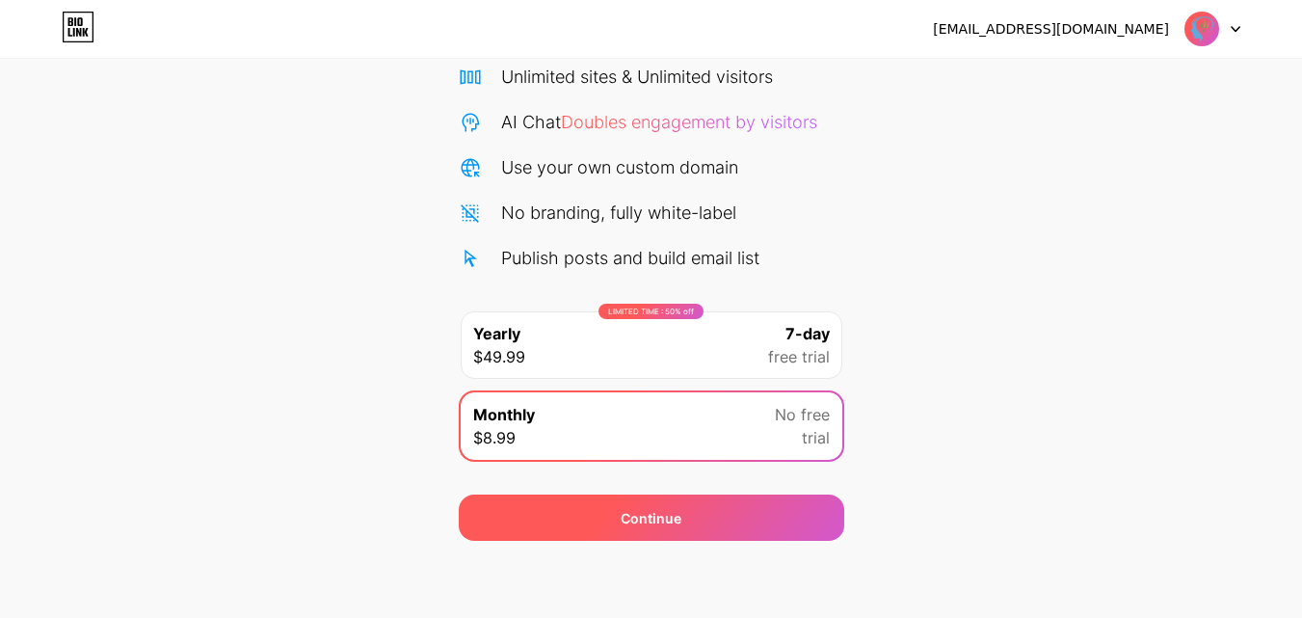
click at [622, 505] on div "Continue" at bounding box center [651, 517] width 385 height 46
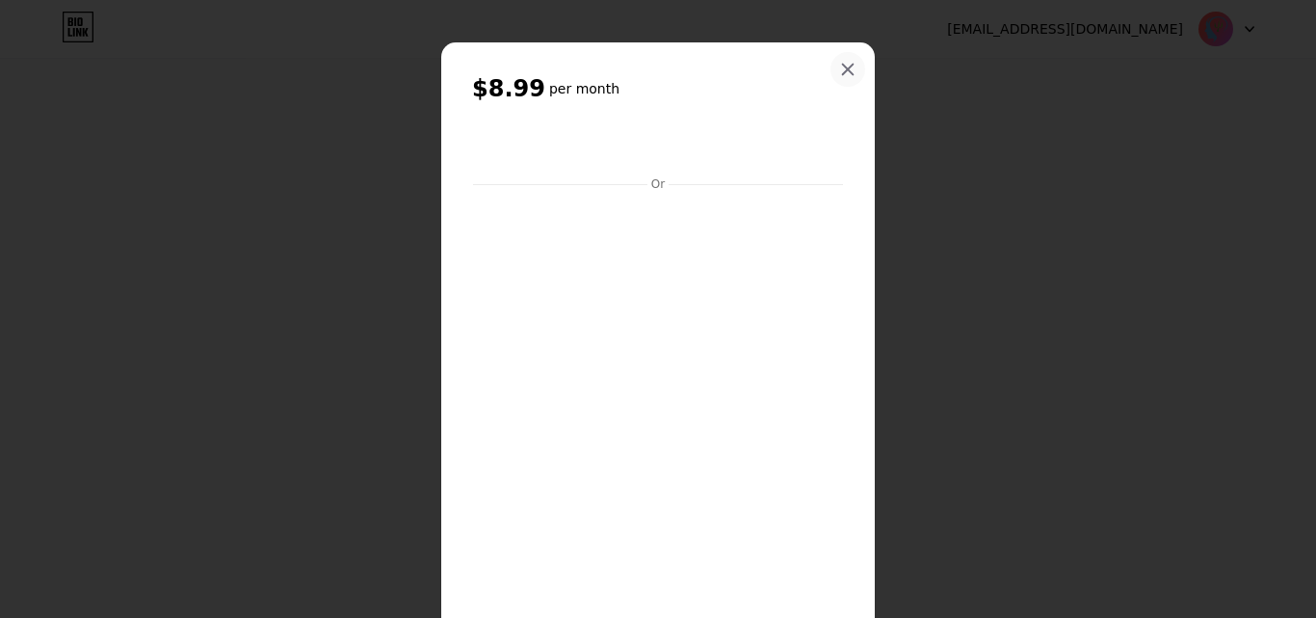
click at [843, 73] on icon at bounding box center [848, 70] width 11 height 11
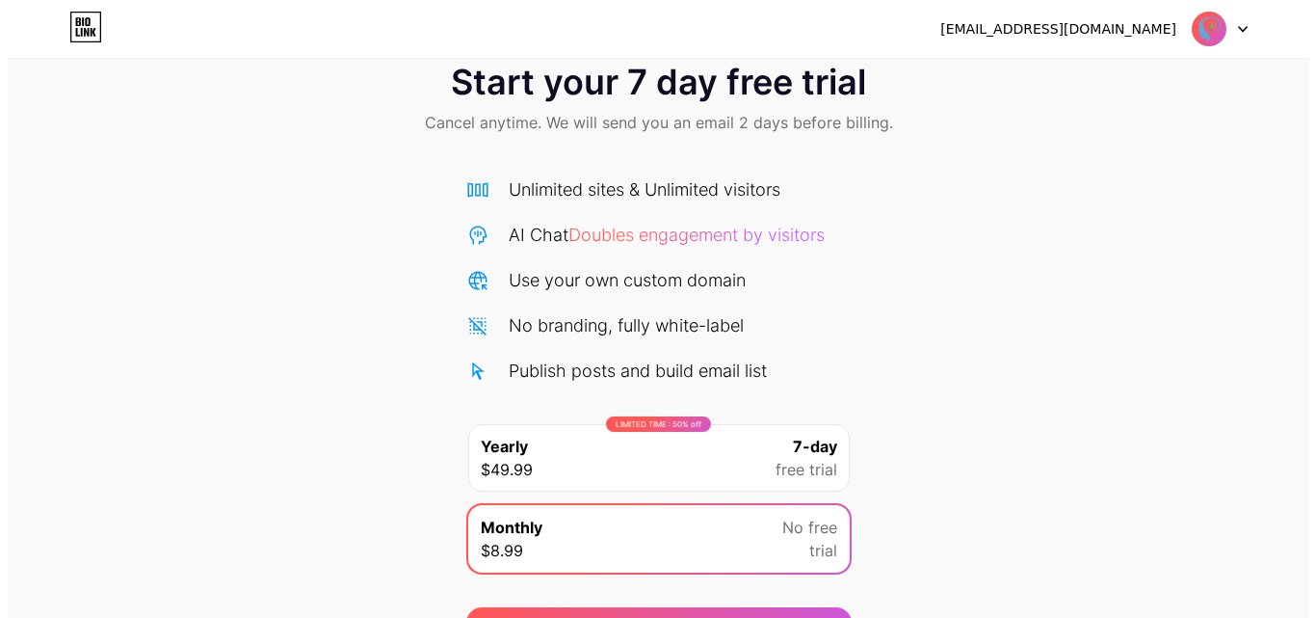
scroll to position [0, 0]
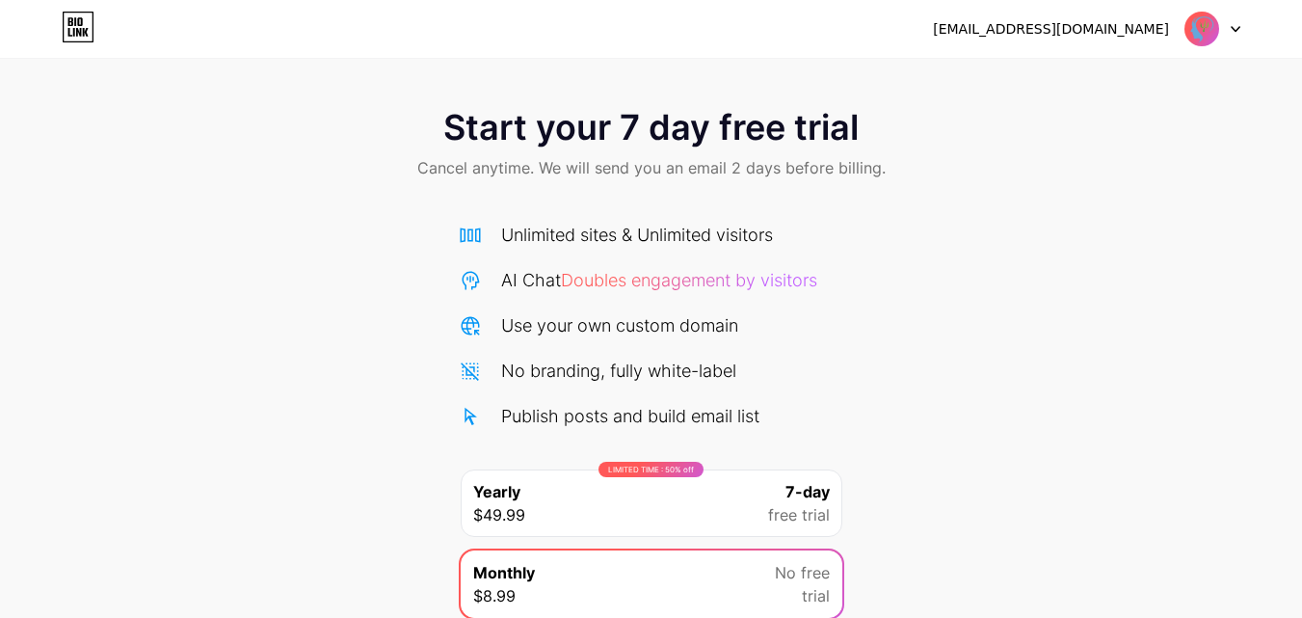
click at [86, 17] on icon at bounding box center [78, 27] width 33 height 31
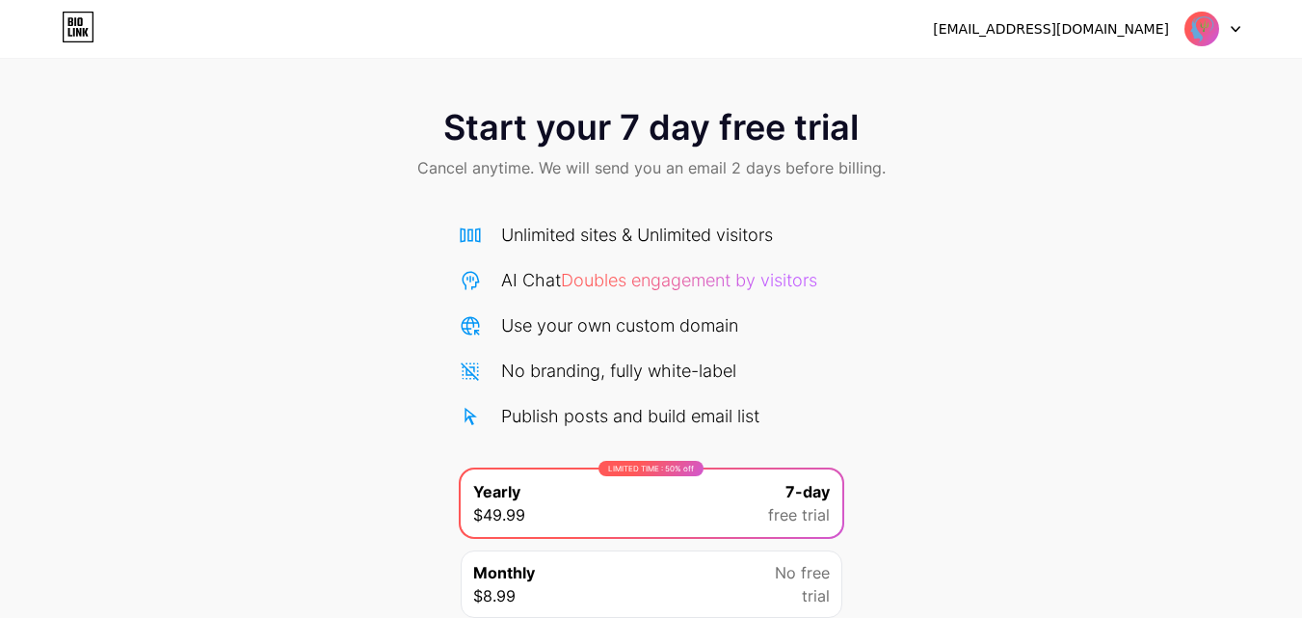
click at [1205, 30] on img at bounding box center [1201, 29] width 37 height 37
click at [1148, 68] on li "Logout" at bounding box center [1119, 79] width 239 height 52
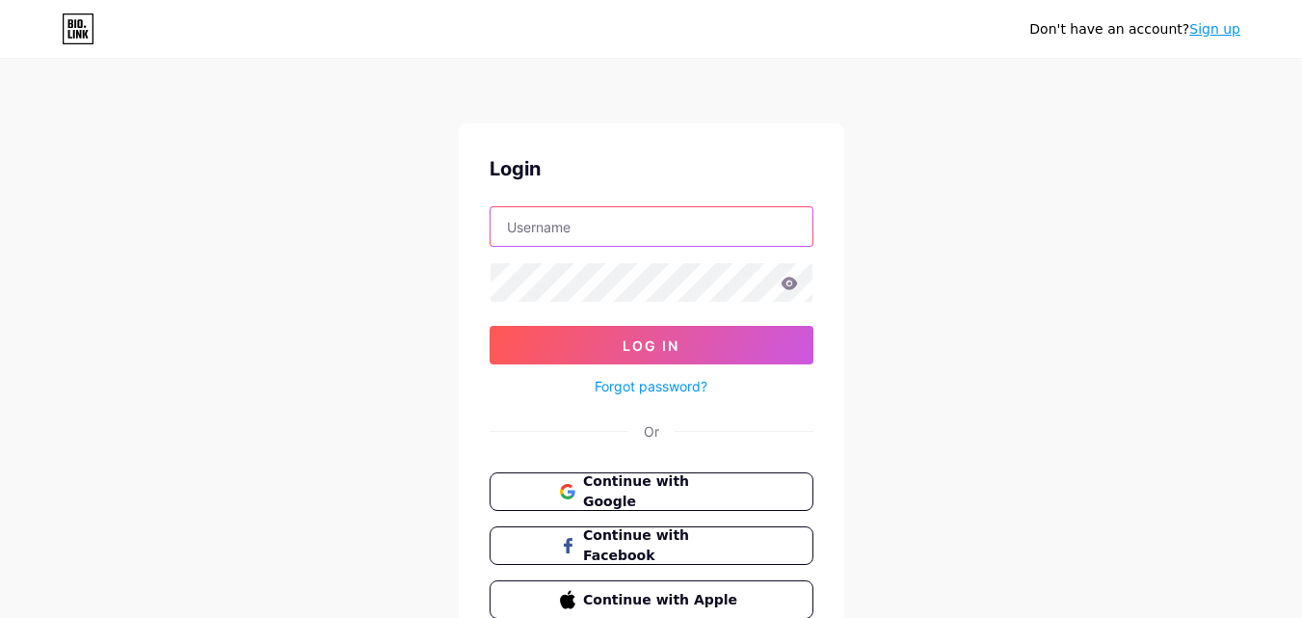
type input "[EMAIL_ADDRESS][DOMAIN_NAME]"
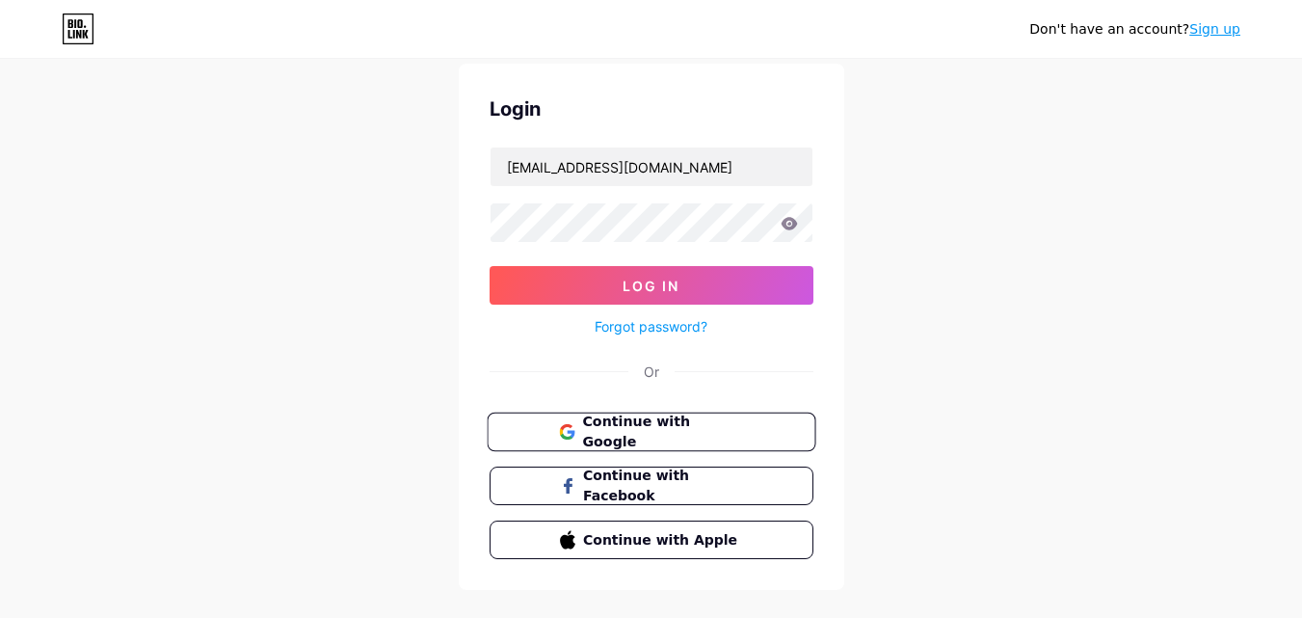
scroll to position [93, 0]
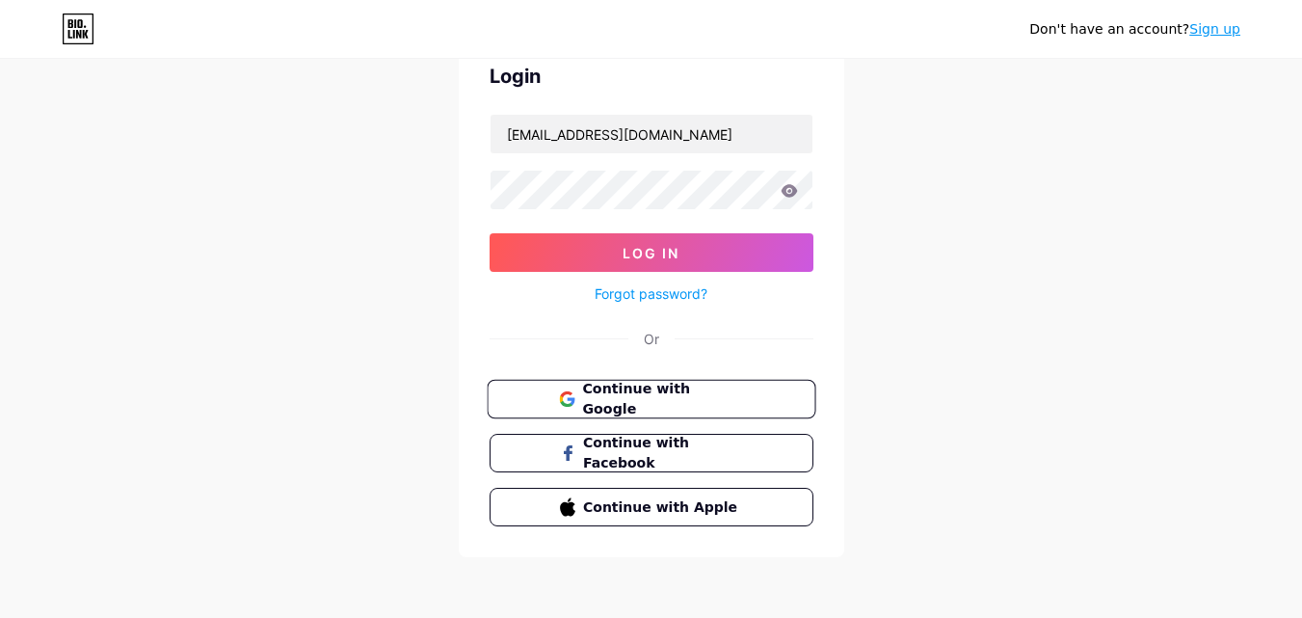
click at [649, 412] on button "Continue with Google" at bounding box center [651, 400] width 329 height 40
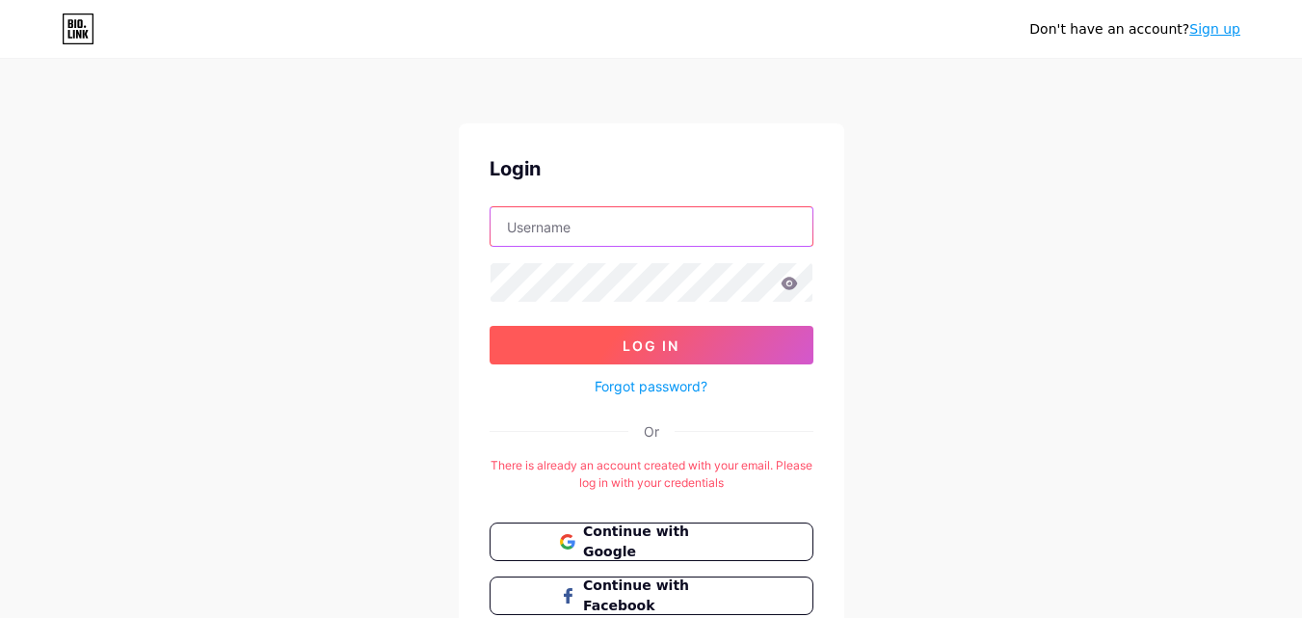
type input "[EMAIL_ADDRESS][DOMAIN_NAME]"
click at [664, 348] on span "Log In" at bounding box center [651, 345] width 57 height 16
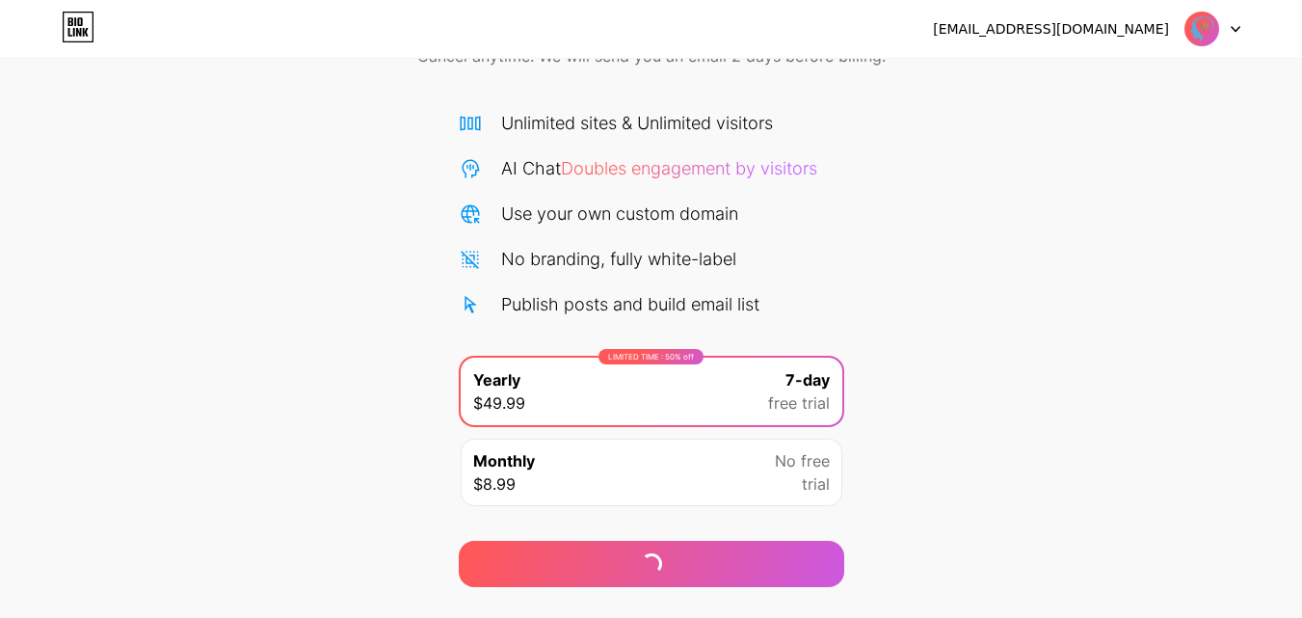
scroll to position [158, 0]
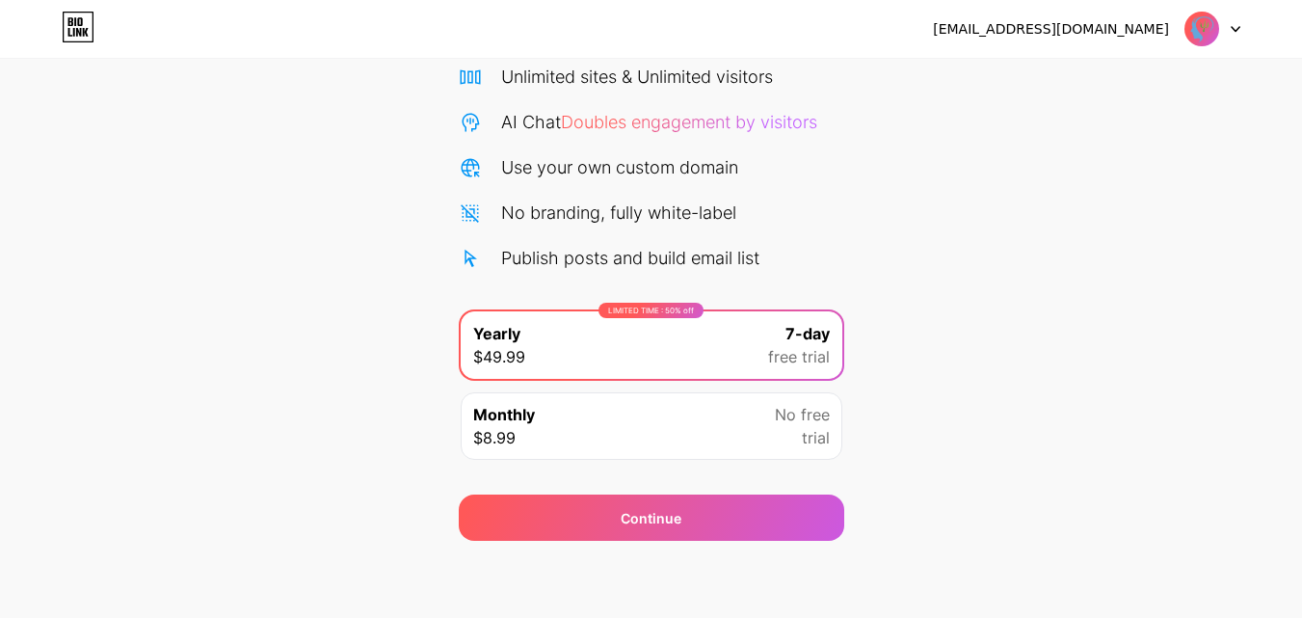
click at [1184, 34] on img at bounding box center [1201, 29] width 37 height 37
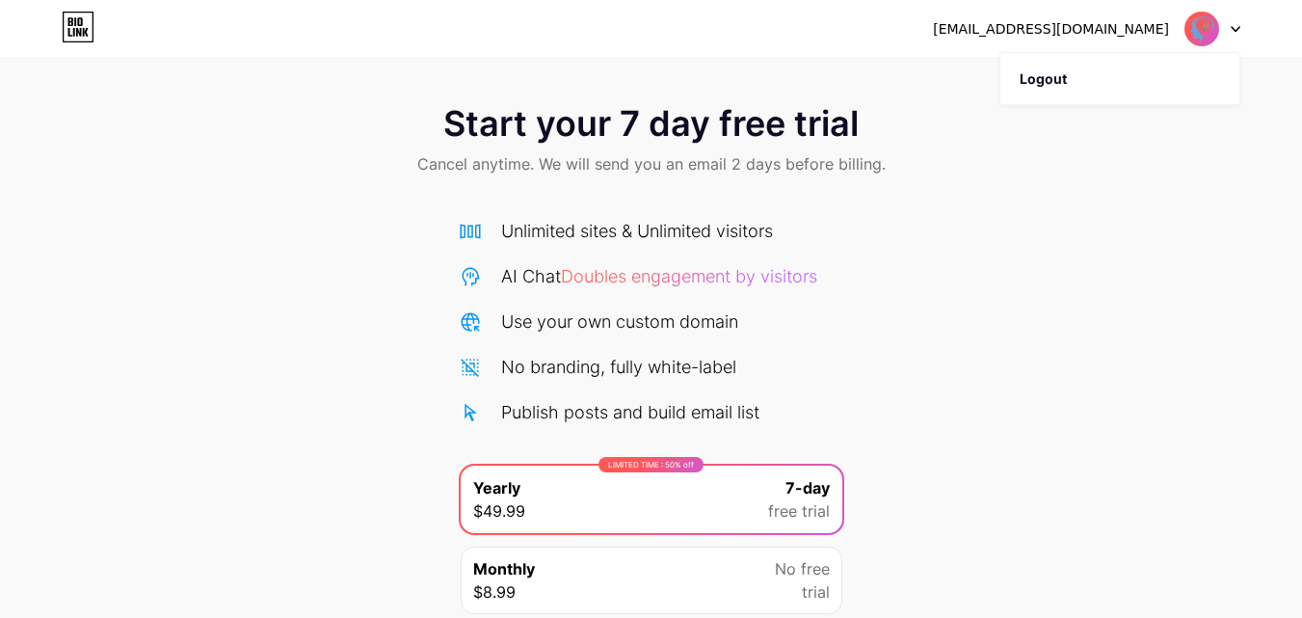
scroll to position [0, 0]
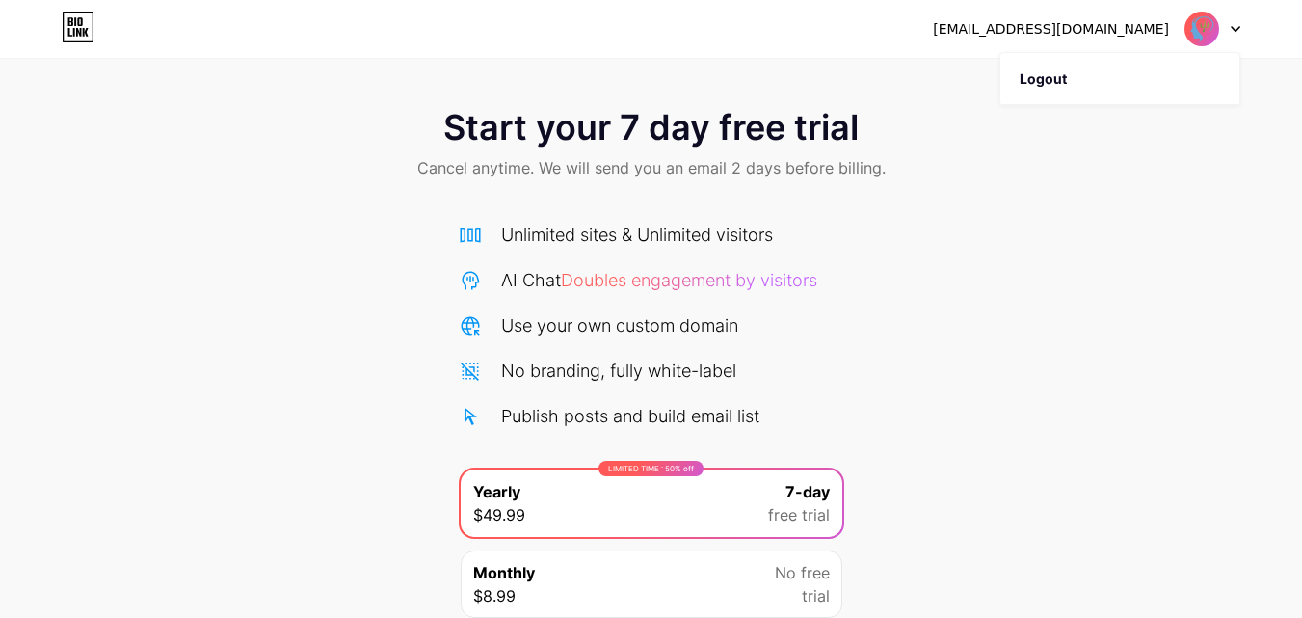
click at [568, 101] on div "Start your 7 day free trial Cancel anytime. We will send you an email 2 days be…" at bounding box center [651, 146] width 1302 height 114
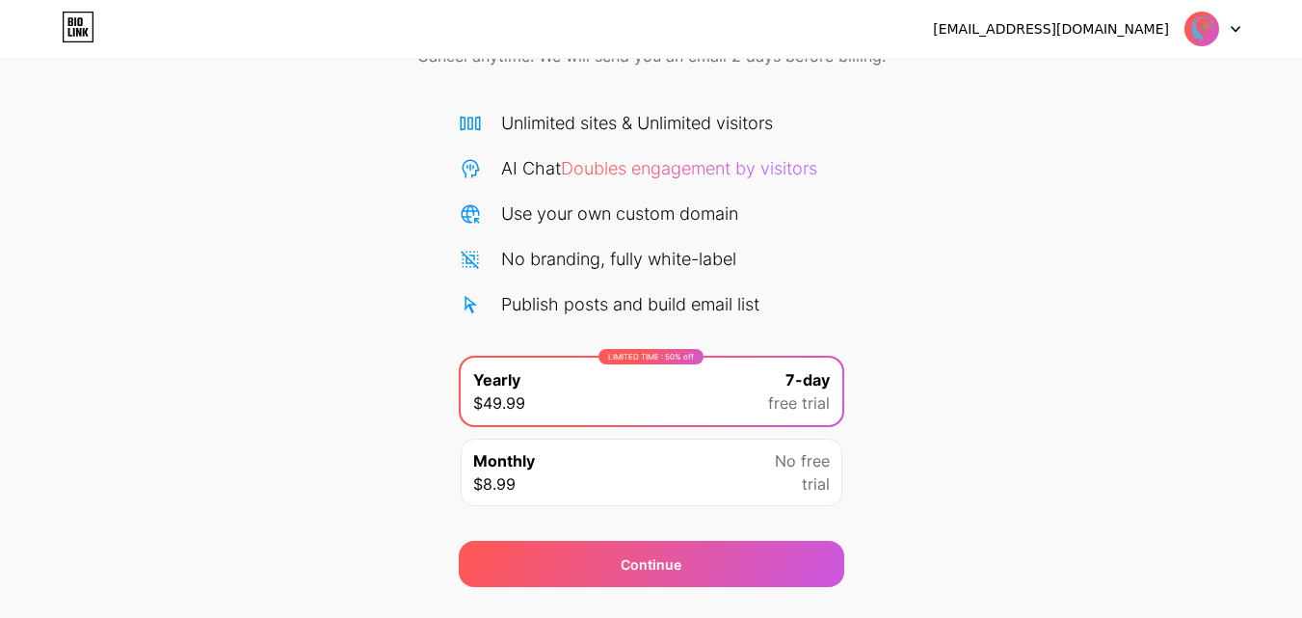
scroll to position [158, 0]
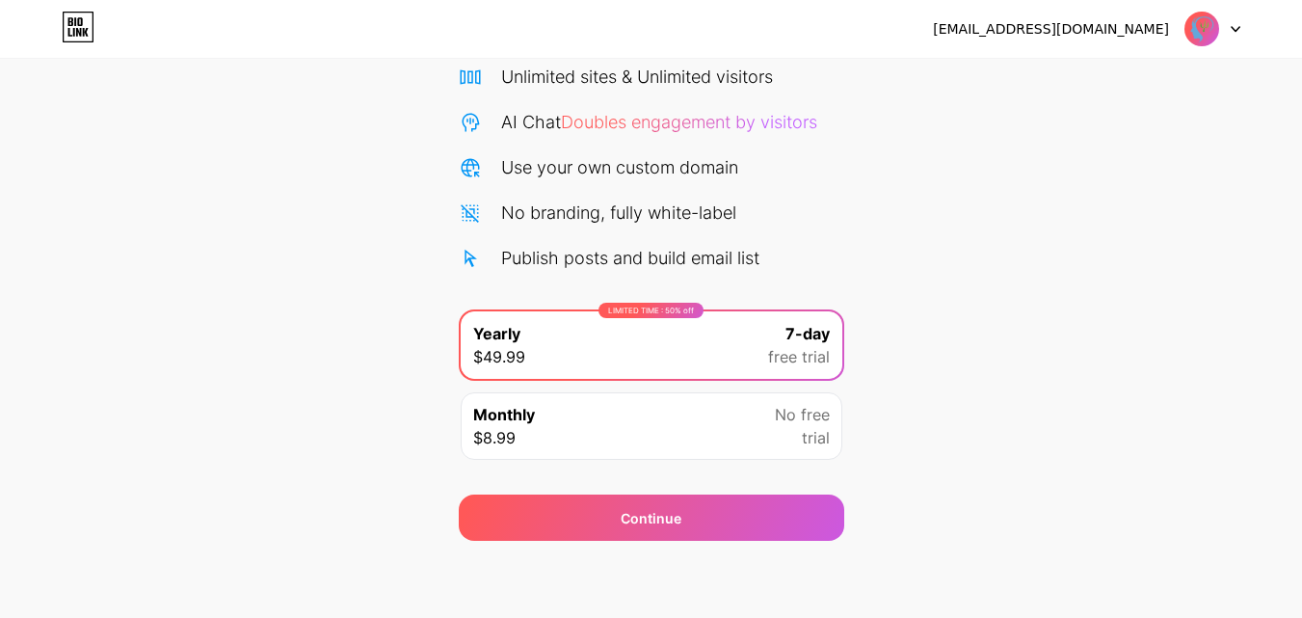
click at [720, 405] on div "Monthly $8.99 No free trial" at bounding box center [652, 425] width 382 height 67
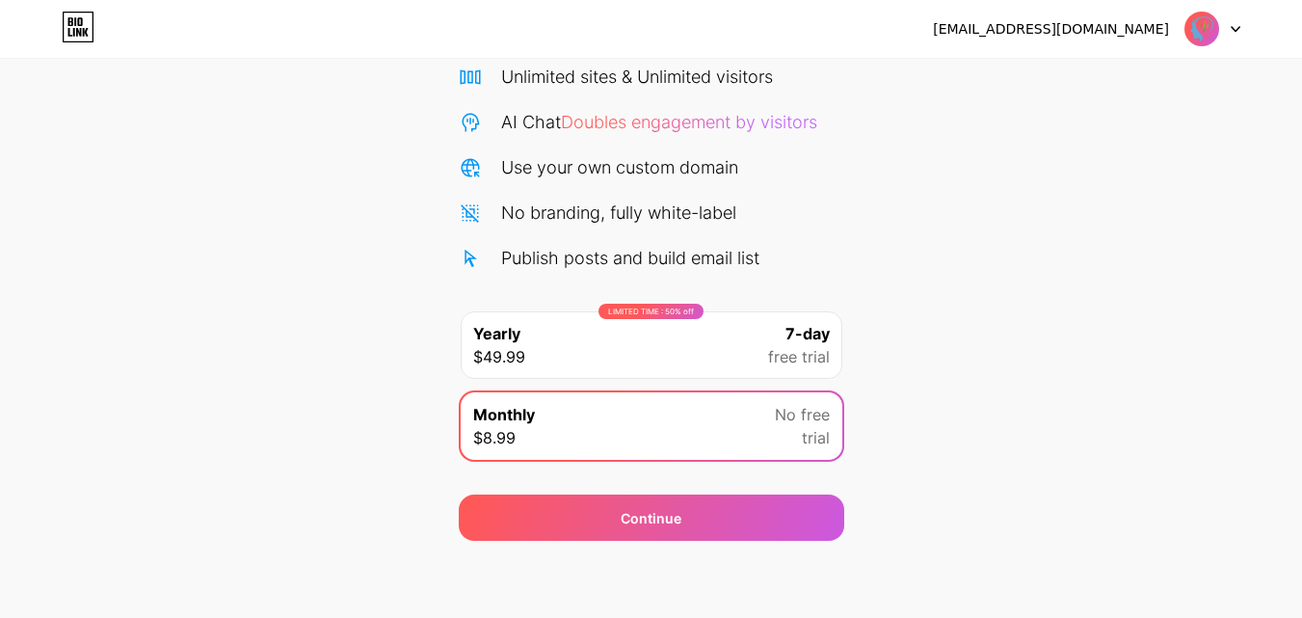
click at [734, 310] on div "LIMITED TIME : 50% off Yearly $49.99 7-day free trial" at bounding box center [651, 344] width 385 height 71
